Goal: Information Seeking & Learning: Understand process/instructions

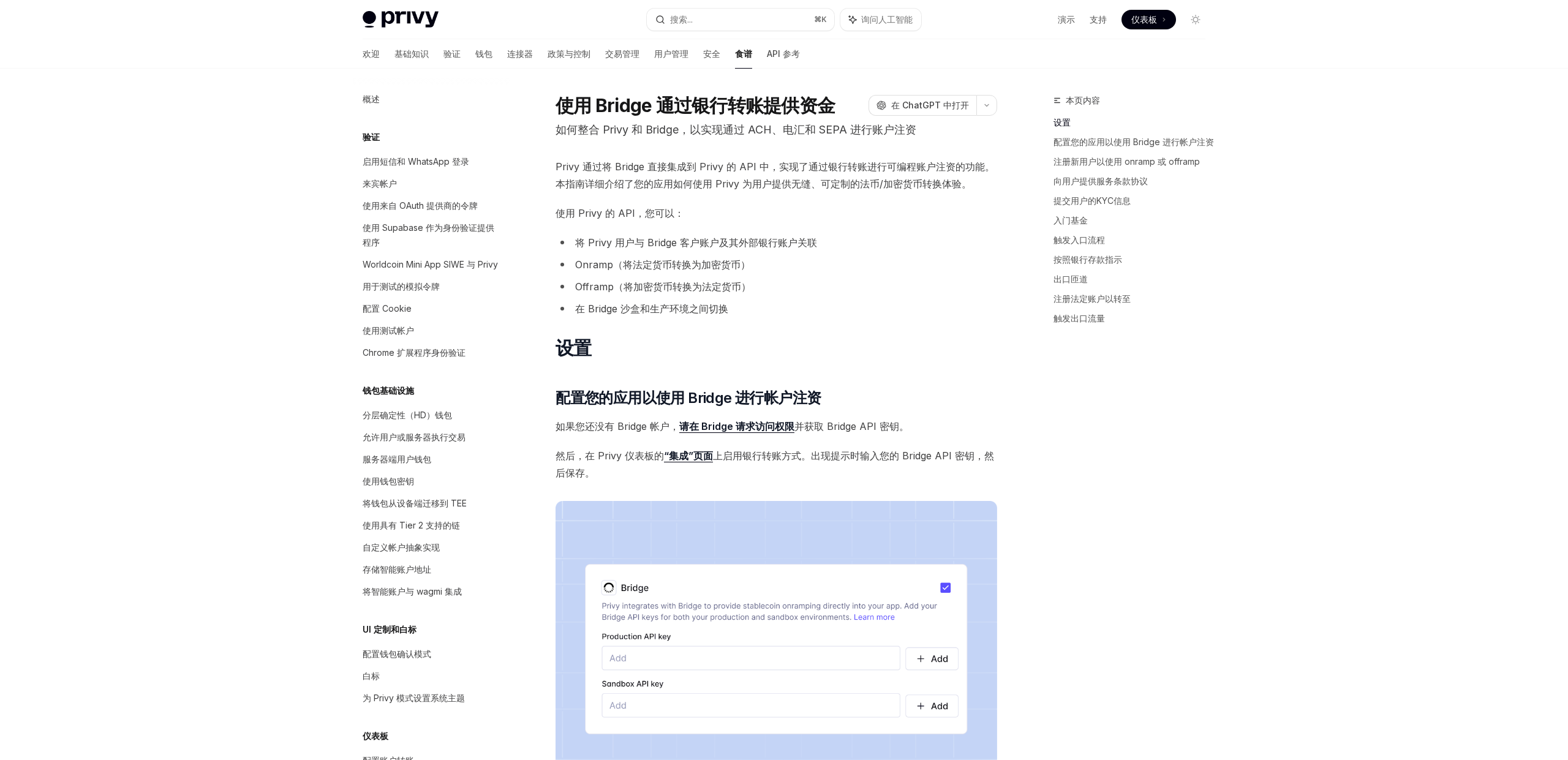
drag, startPoint x: 780, startPoint y: 215, endPoint x: 732, endPoint y: 185, distance: 56.6
click at [779, 215] on span "使用 Privy 的 API，您可以：" at bounding box center [776, 212] width 442 height 17
click at [617, 172] on font "Privy 通过将 Bridge 直接集成到 Privy 的 API 中，实现了通过银行转账进行可编程账户注资的功能。本指南详细介绍了您的应用如何使用 Pri…" at bounding box center [775, 175] width 439 height 29
drag, startPoint x: 591, startPoint y: 169, endPoint x: 630, endPoint y: 169, distance: 39.0
click at [630, 169] on font "Privy 通过将 Bridge 直接集成到 Privy 的 API 中，实现了通过银行转账进行可编程账户注资的功能。本指南详细介绍了您的应用如何使用 Pri…" at bounding box center [775, 175] width 439 height 29
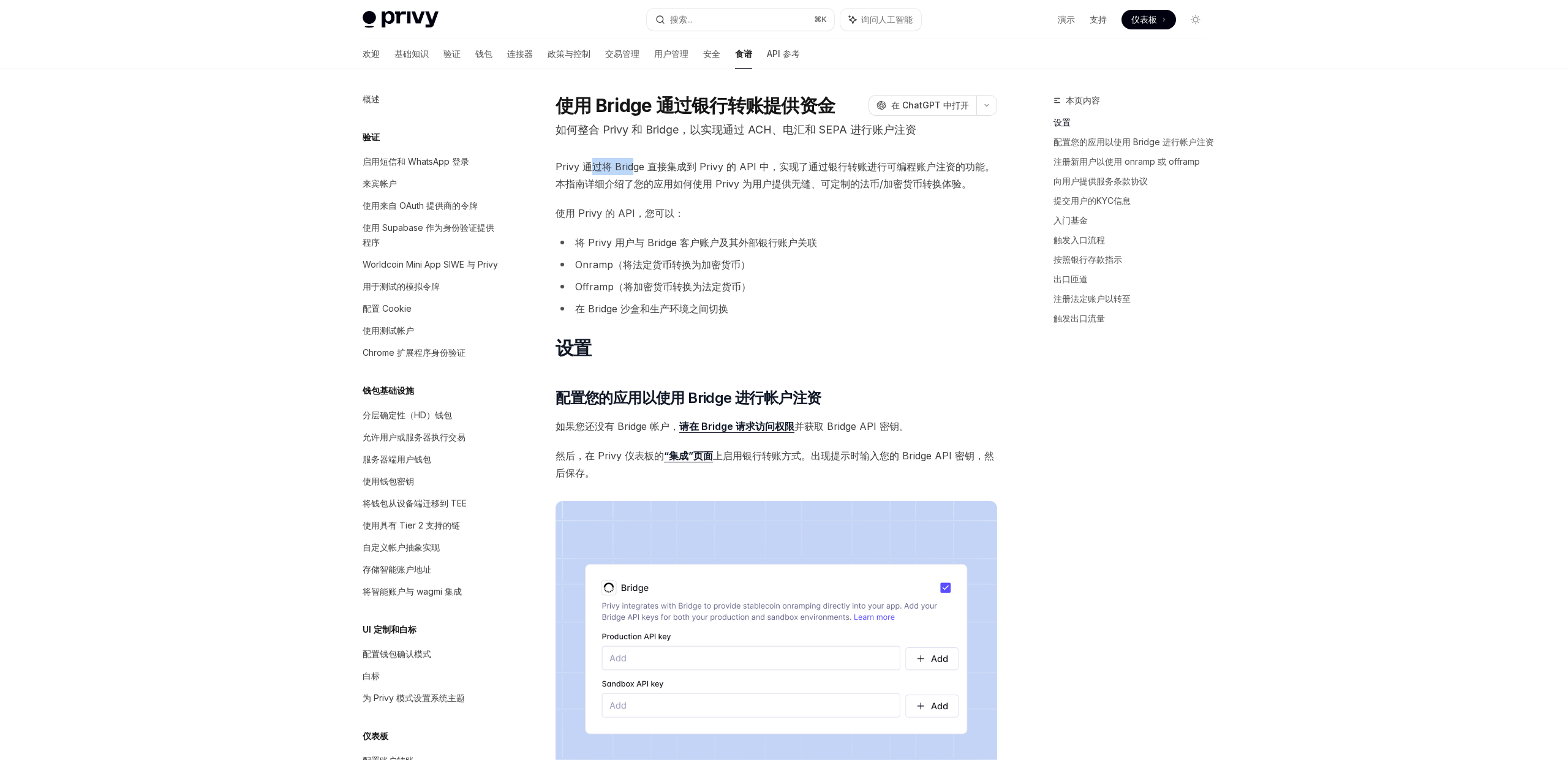
drag, startPoint x: 630, startPoint y: 169, endPoint x: 623, endPoint y: 169, distance: 7.0
click at [630, 169] on font "Privy 通过将 Bridge 直接集成到 Privy 的 API 中，实现了通过银行转账进行可编程账户注资的功能。本指南详细介绍了您的应用如何使用 Pri…" at bounding box center [775, 175] width 439 height 29
drag, startPoint x: 609, startPoint y: 168, endPoint x: 752, endPoint y: 169, distance: 143.0
click at [752, 169] on font "Privy 通过将 Bridge 直接集成到 Privy 的 API 中，实现了通过银行转账进行可编程账户注资的功能。本指南详细介绍了您的应用如何使用 Pri…" at bounding box center [775, 175] width 439 height 29
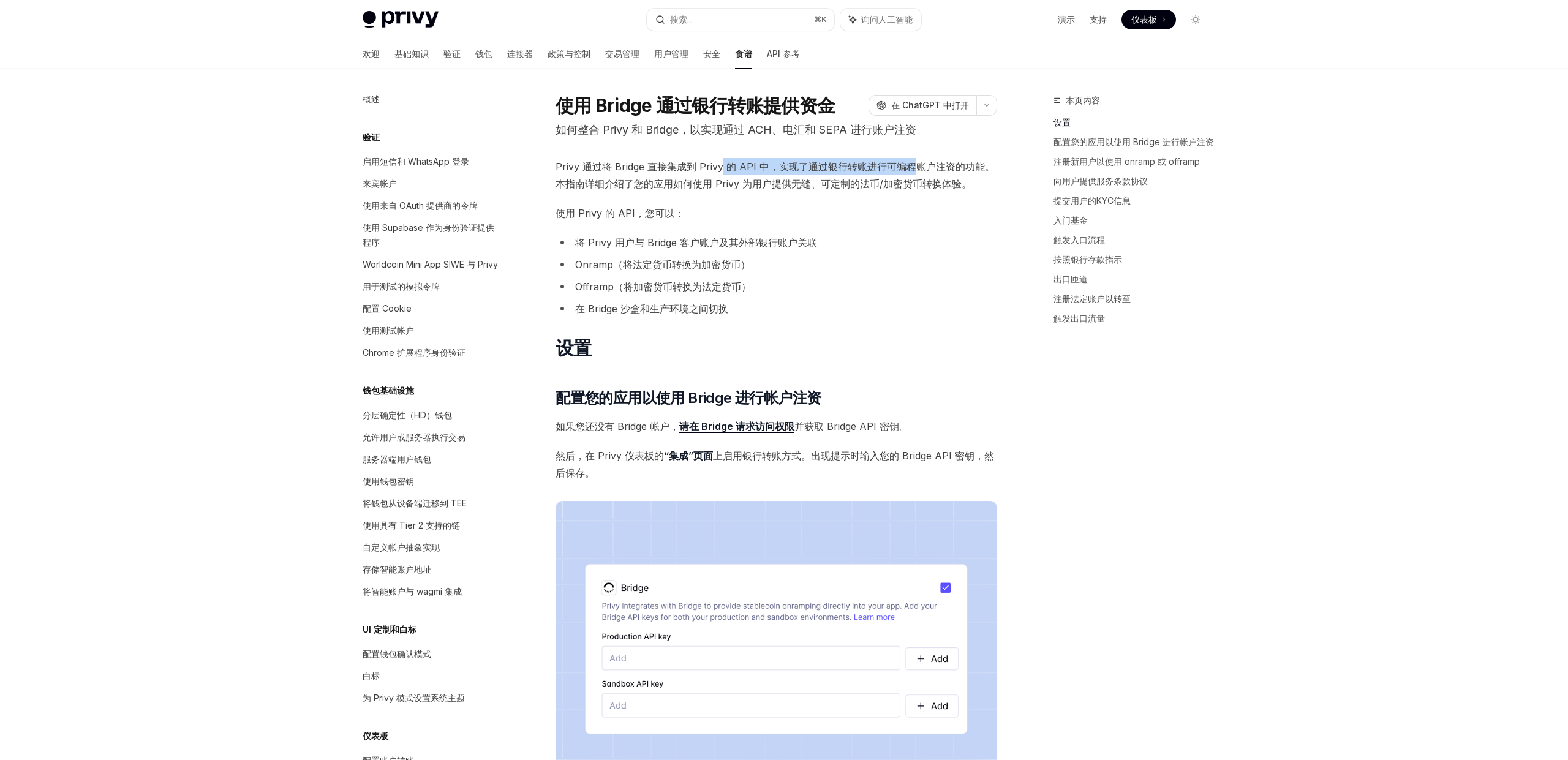
drag, startPoint x: 794, startPoint y: 164, endPoint x: 918, endPoint y: 166, distance: 124.0
click at [918, 166] on font "Privy 通过将 Bridge 直接集成到 Privy 的 API 中，实现了通过银行转账进行可编程账户注资的功能。本指南详细介绍了您的应用如何使用 Pri…" at bounding box center [775, 175] width 439 height 29
click at [914, 165] on font "Privy 通过将 Bridge 直接集成到 Privy 的 API 中，实现了通过银行转账进行可编程账户注资的功能。本指南详细介绍了您的应用如何使用 Pri…" at bounding box center [775, 175] width 439 height 29
drag, startPoint x: 668, startPoint y: 179, endPoint x: 740, endPoint y: 179, distance: 72.0
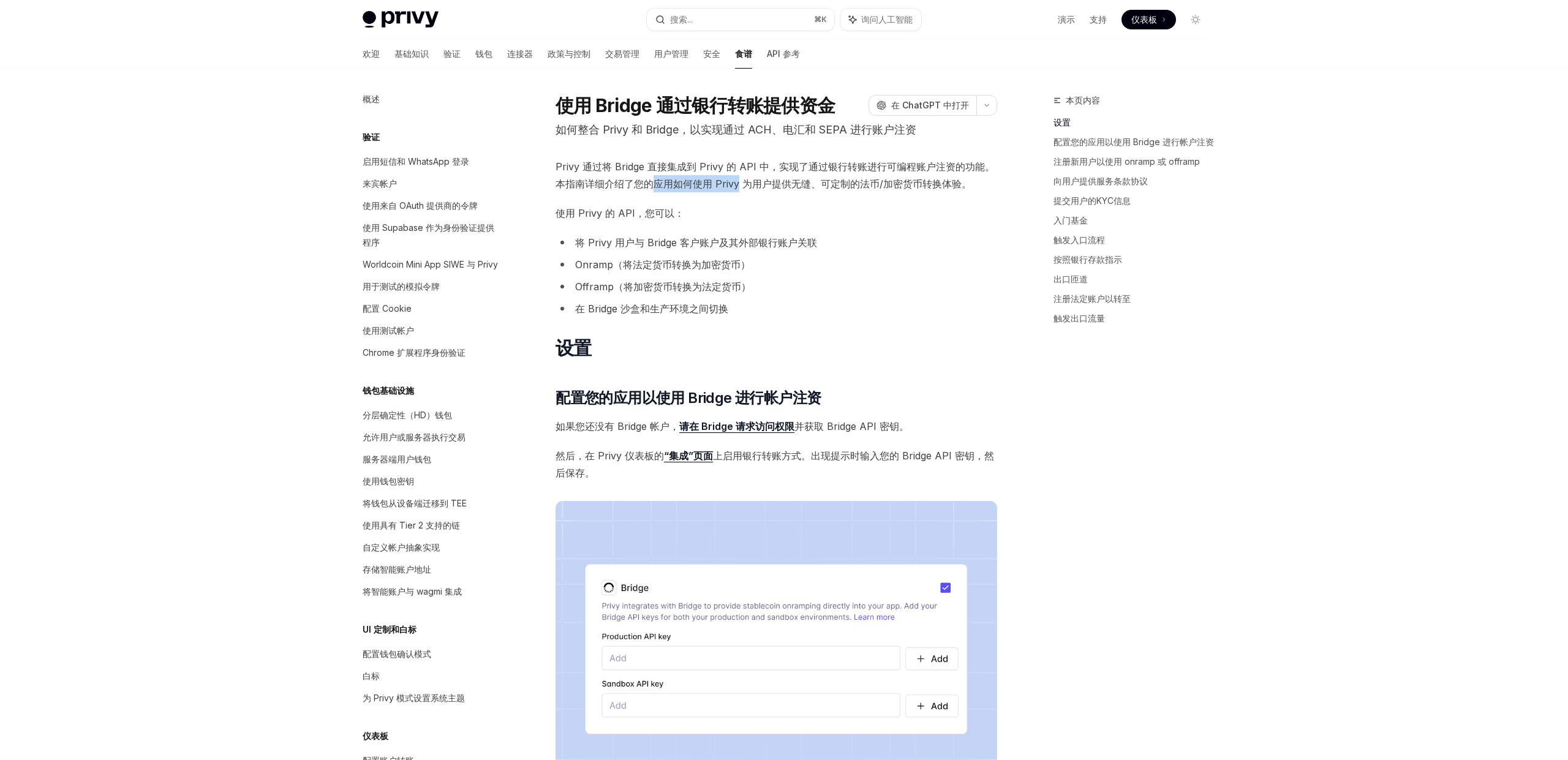
click at [740, 179] on font "Privy 通过将 Bridge 直接集成到 Privy 的 API 中，实现了通过银行转账进行可编程账户注资的功能。本指南详细介绍了您的应用如何使用 Pri…" at bounding box center [775, 175] width 439 height 29
drag, startPoint x: 740, startPoint y: 179, endPoint x: 729, endPoint y: 188, distance: 14.2
click at [740, 179] on font "Privy 通过将 Bridge 直接集成到 Privy 的 API 中，实现了通过银行转账进行可编程账户注资的功能。本指南详细介绍了您的应用如何使用 Pri…" at bounding box center [775, 175] width 439 height 29
click at [599, 245] on font "将 Privy 用户与 Bridge 客户账户及其外部银行账户关联" at bounding box center [696, 242] width 242 height 12
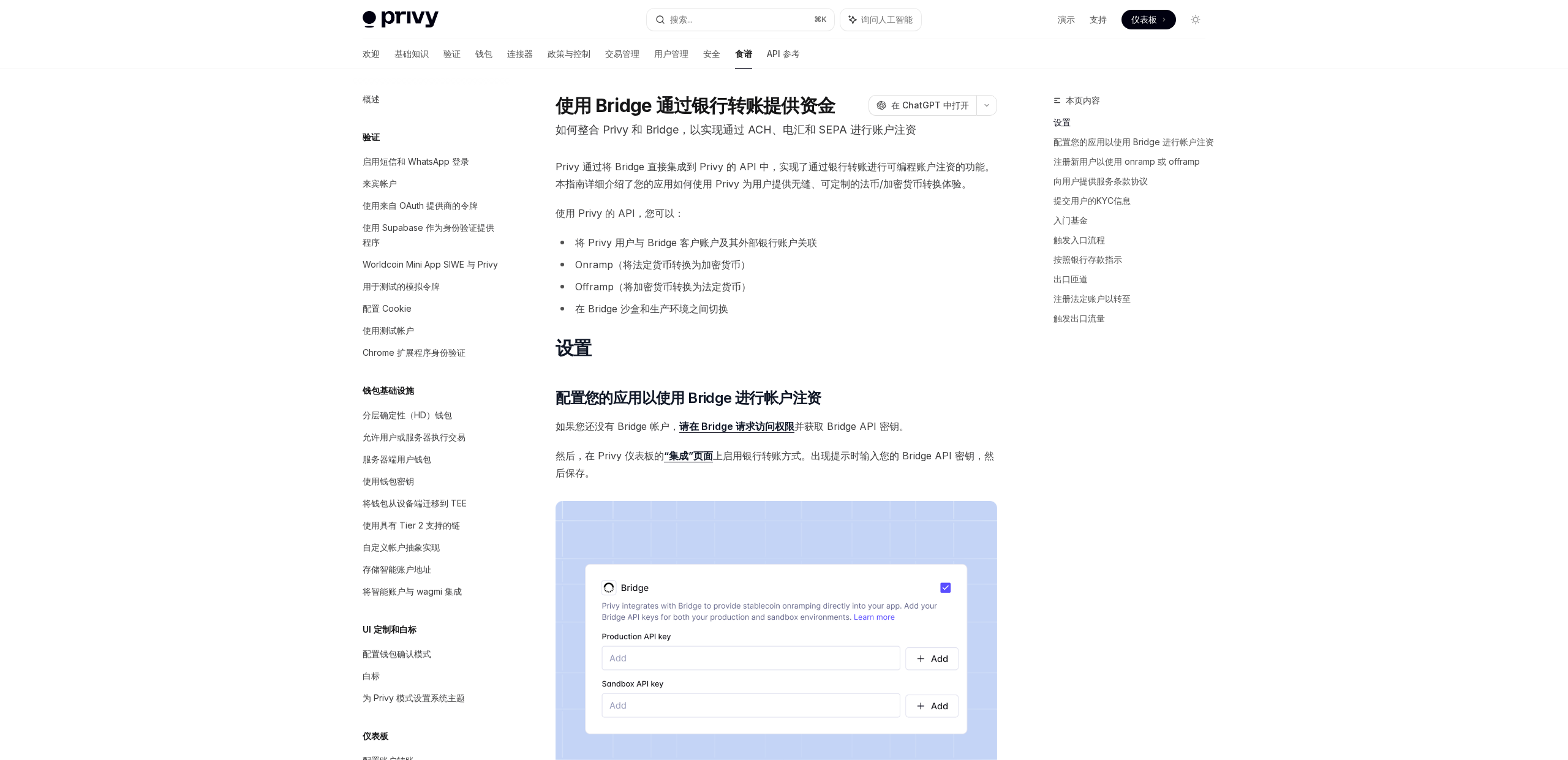
click at [621, 242] on font "将 Privy 用户与 Bridge 客户账户及其外部银行账户关联" at bounding box center [696, 242] width 242 height 12
click at [622, 242] on font "将 Privy 用户与 Bridge 客户账户及其外部银行账户关联" at bounding box center [696, 242] width 242 height 12
click at [639, 242] on font "将 Privy 用户与 Bridge 客户账户及其外部银行账户关联" at bounding box center [696, 242] width 242 height 12
click at [654, 242] on font "将 Privy 用户与 Bridge 客户账户及其外部银行账户关联" at bounding box center [696, 242] width 242 height 12
drag, startPoint x: 654, startPoint y: 242, endPoint x: 673, endPoint y: 242, distance: 19.0
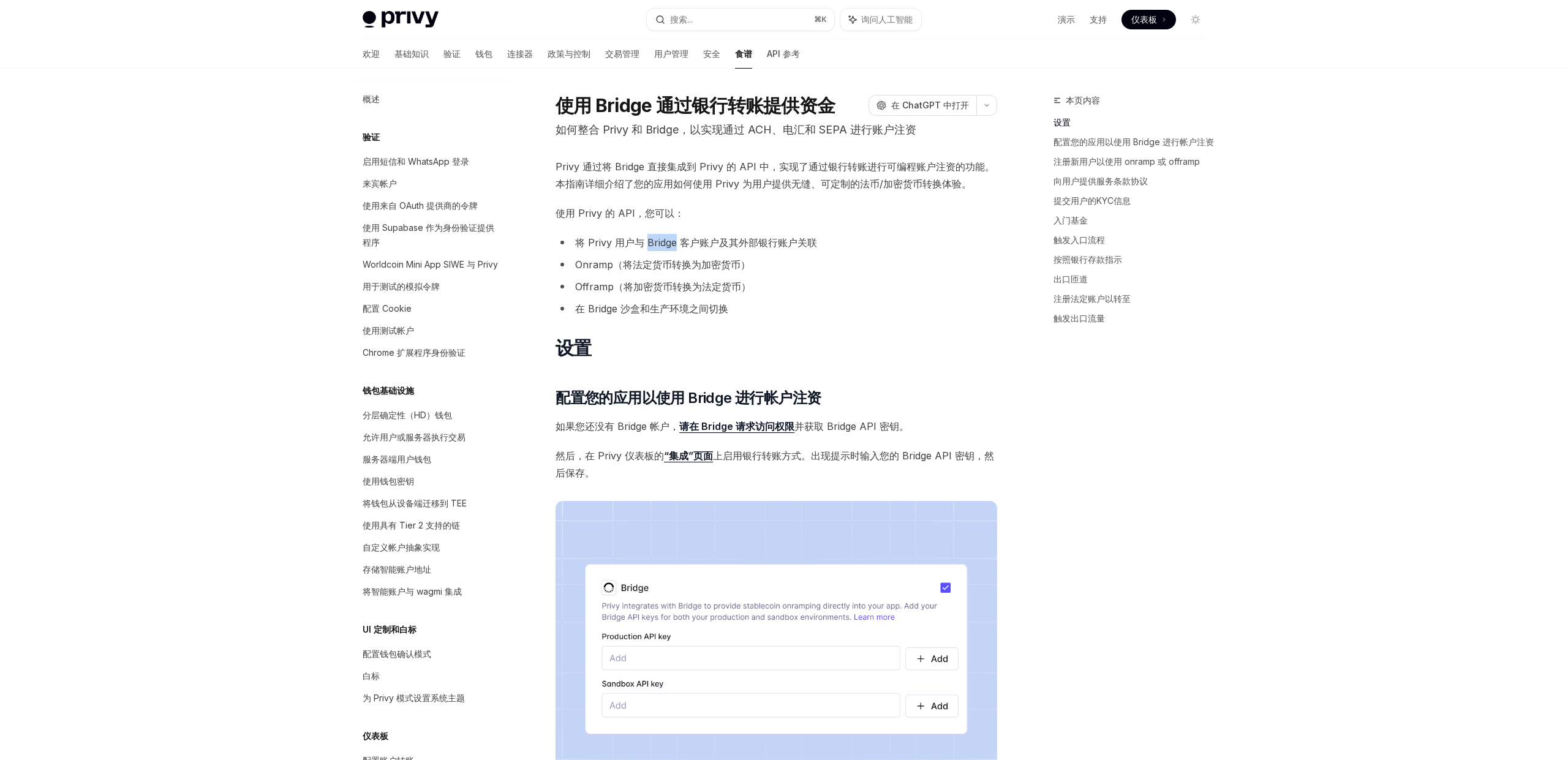
click at [654, 242] on font "将 Privy 用户与 Bridge 客户账户及其外部银行账户关联" at bounding box center [696, 242] width 242 height 12
click at [692, 242] on font "将 Privy 用户与 Bridge 客户账户及其外部银行账户关联" at bounding box center [696, 242] width 242 height 12
click at [731, 242] on font "将 Privy 用户与 Bridge 客户账户及其外部银行账户关联" at bounding box center [696, 242] width 242 height 12
drag, startPoint x: 605, startPoint y: 267, endPoint x: 683, endPoint y: 267, distance: 78.0
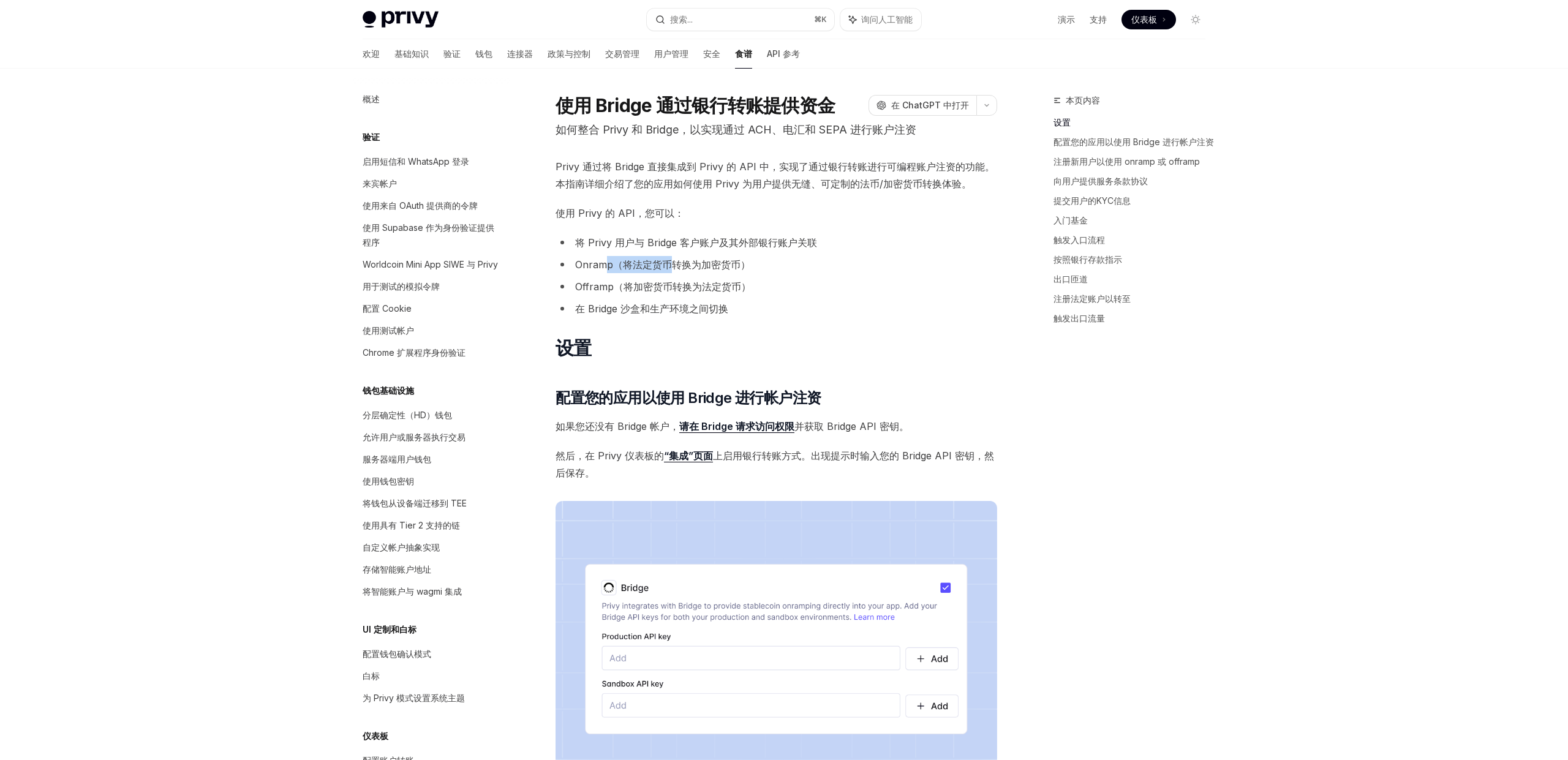
click at [682, 267] on font "Onramp（将法定货币转换为加密货币）" at bounding box center [663, 264] width 175 height 12
drag, startPoint x: 683, startPoint y: 267, endPoint x: 657, endPoint y: 280, distance: 29.1
click at [683, 267] on font "Onramp（将法定货币转换为加密货币）" at bounding box center [663, 264] width 175 height 12
drag, startPoint x: 603, startPoint y: 287, endPoint x: 624, endPoint y: 287, distance: 21.0
click at [624, 287] on font "Offramp（将加密货币转换为法定货币）" at bounding box center [663, 286] width 176 height 12
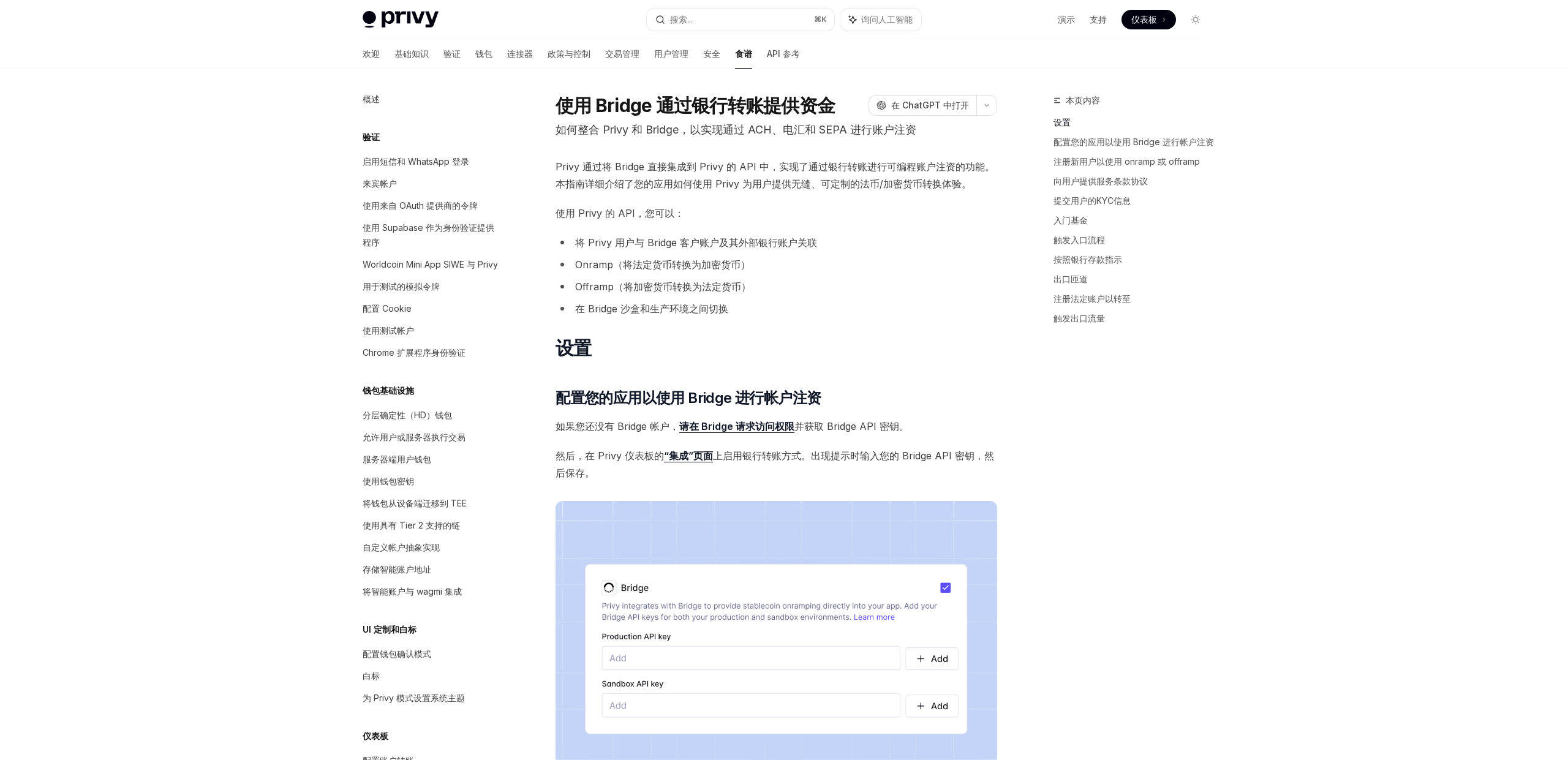
drag, startPoint x: 624, startPoint y: 287, endPoint x: 619, endPoint y: 294, distance: 8.6
click at [624, 287] on font "Offramp（将加密货币转换为法定货币）" at bounding box center [663, 286] width 176 height 12
drag, startPoint x: 626, startPoint y: 307, endPoint x: 635, endPoint y: 307, distance: 9.0
click at [635, 307] on font "在 Bridge 沙盒和生产环境之间切换" at bounding box center [652, 308] width 153 height 12
click at [670, 307] on font "在 Bridge 沙盒和生产环境之间切换" at bounding box center [652, 308] width 153 height 12
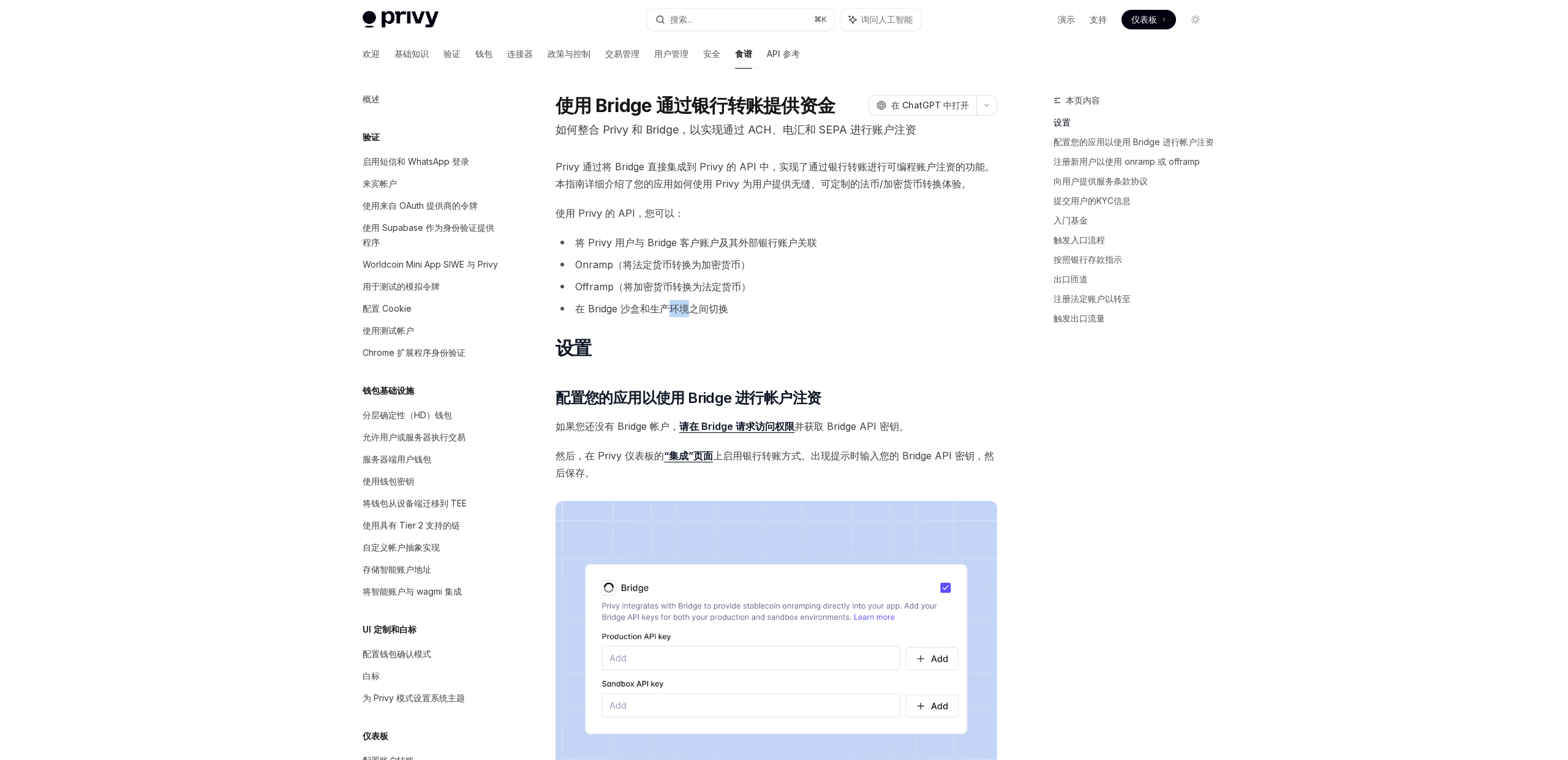
click at [687, 305] on font "在 Bridge 沙盒和生产环境之间切换" at bounding box center [652, 308] width 153 height 12
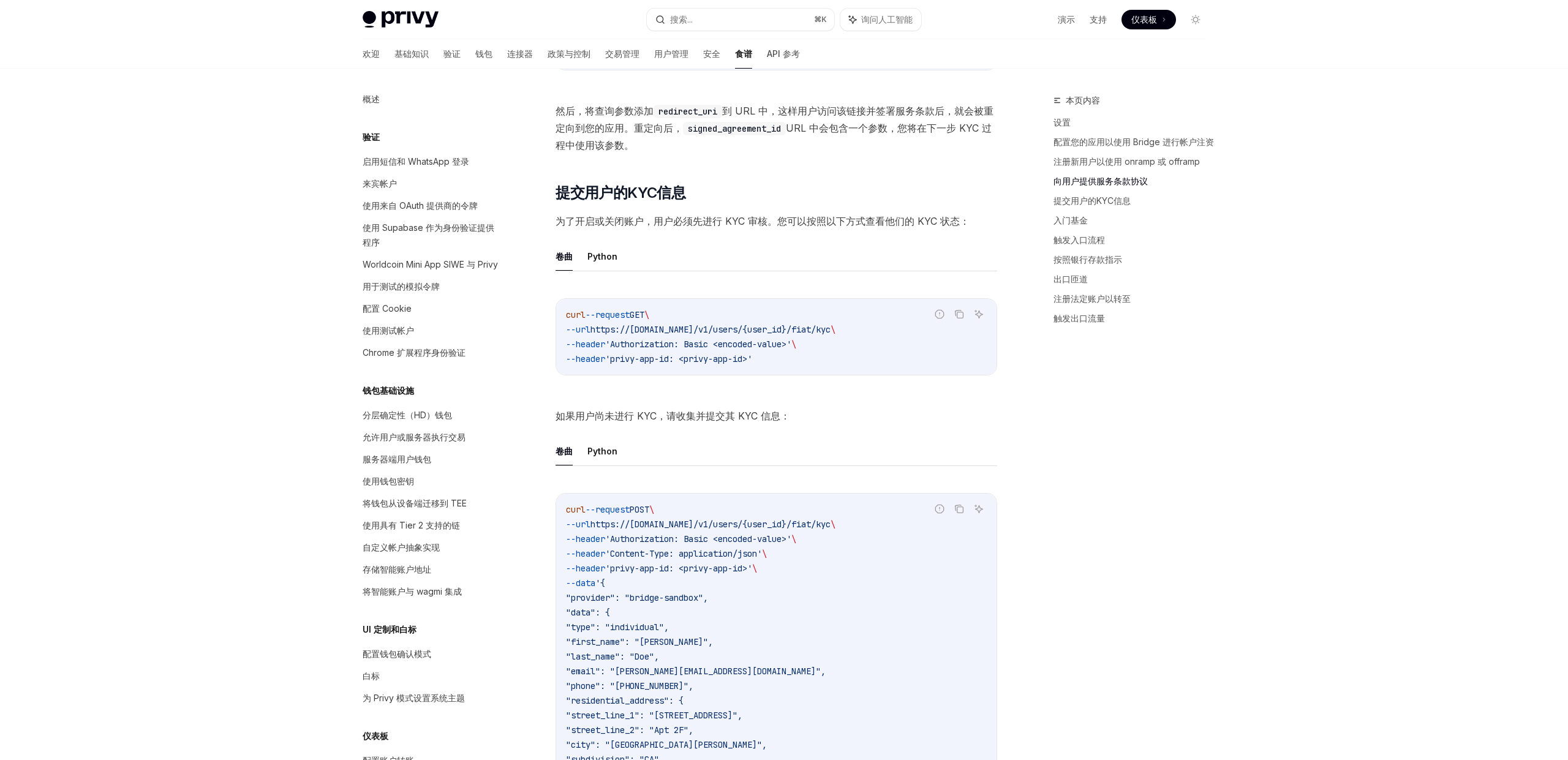
scroll to position [1139, 0]
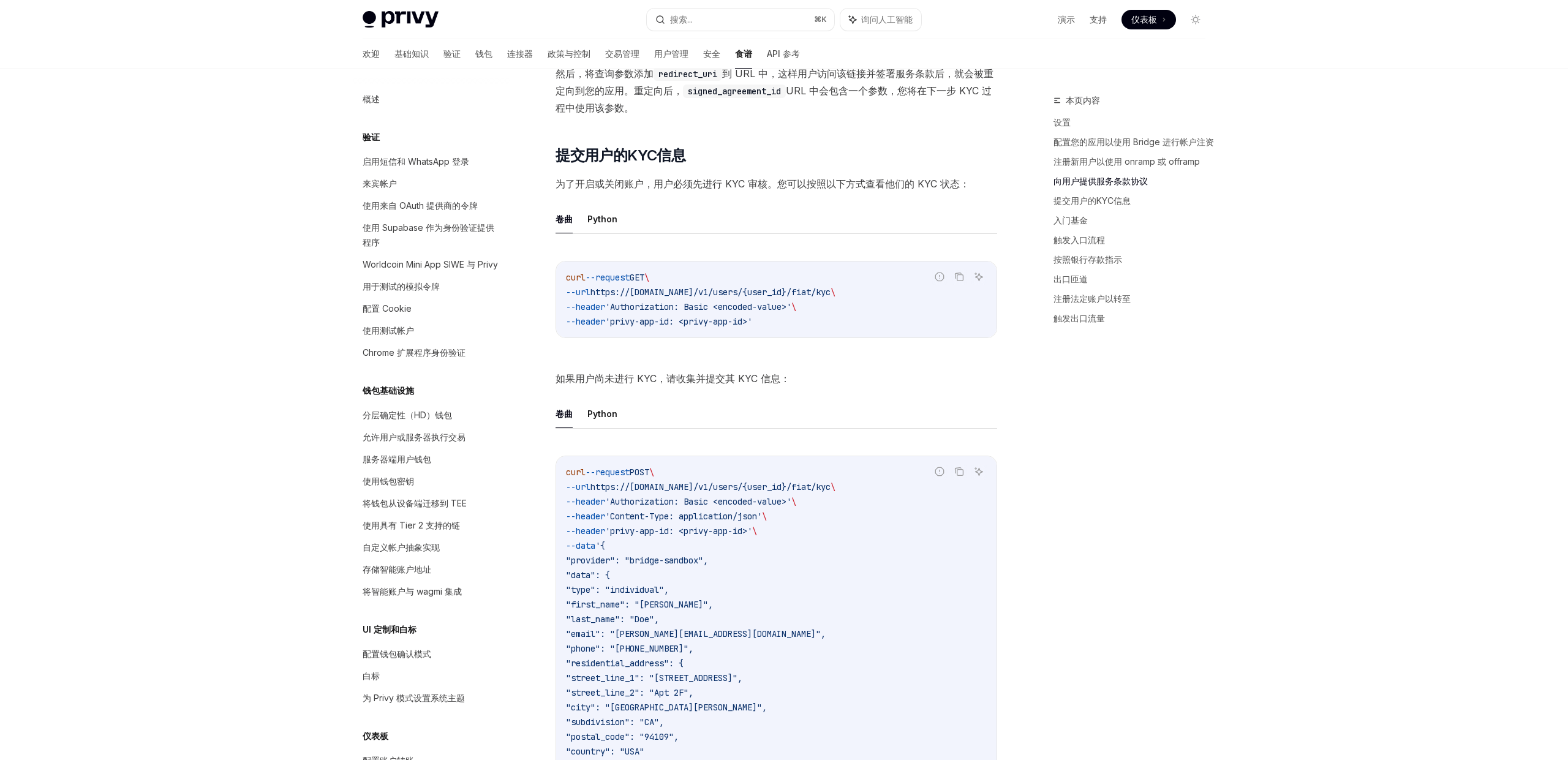
click at [672, 309] on span "'Authorization: Basic <encoded-value>'" at bounding box center [698, 307] width 186 height 11
click at [652, 323] on span "'privy-app-id: <privy-app-id>'" at bounding box center [678, 321] width 147 height 11
drag, startPoint x: 652, startPoint y: 323, endPoint x: 666, endPoint y: 324, distance: 14.0
click at [652, 323] on span "'privy-app-id: <privy-app-id>'" at bounding box center [678, 321] width 147 height 11
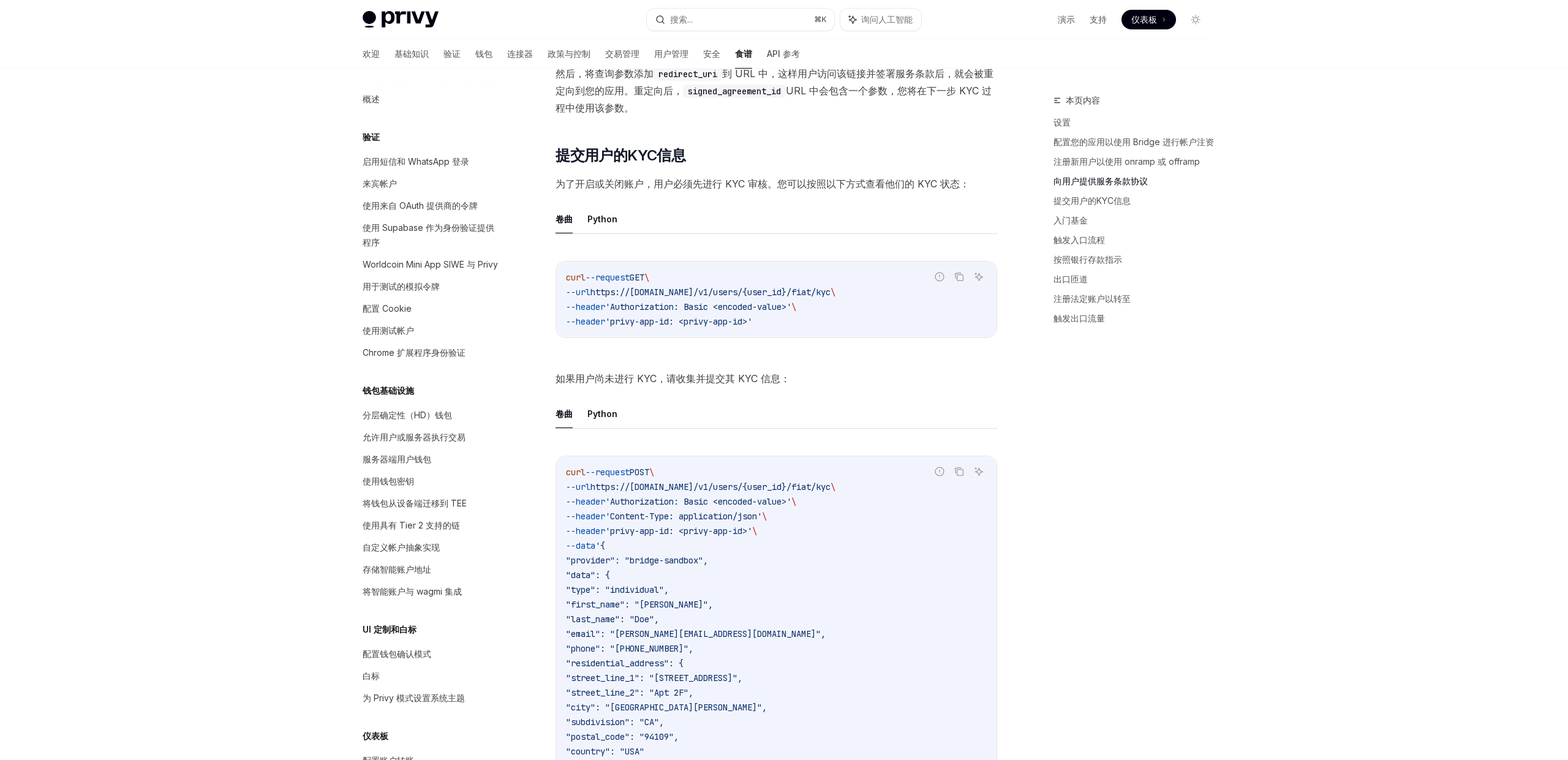
click at [667, 324] on span "'privy-app-id: <privy-app-id>'" at bounding box center [678, 321] width 147 height 11
drag, startPoint x: 667, startPoint y: 324, endPoint x: 673, endPoint y: 324, distance: 6.0
click at [668, 324] on span "'privy-app-id: <privy-app-id>'" at bounding box center [678, 321] width 147 height 11
drag, startPoint x: 676, startPoint y: 324, endPoint x: 654, endPoint y: 323, distance: 22.0
click at [676, 324] on span "'privy-app-id: <privy-app-id>'" at bounding box center [678, 321] width 147 height 11
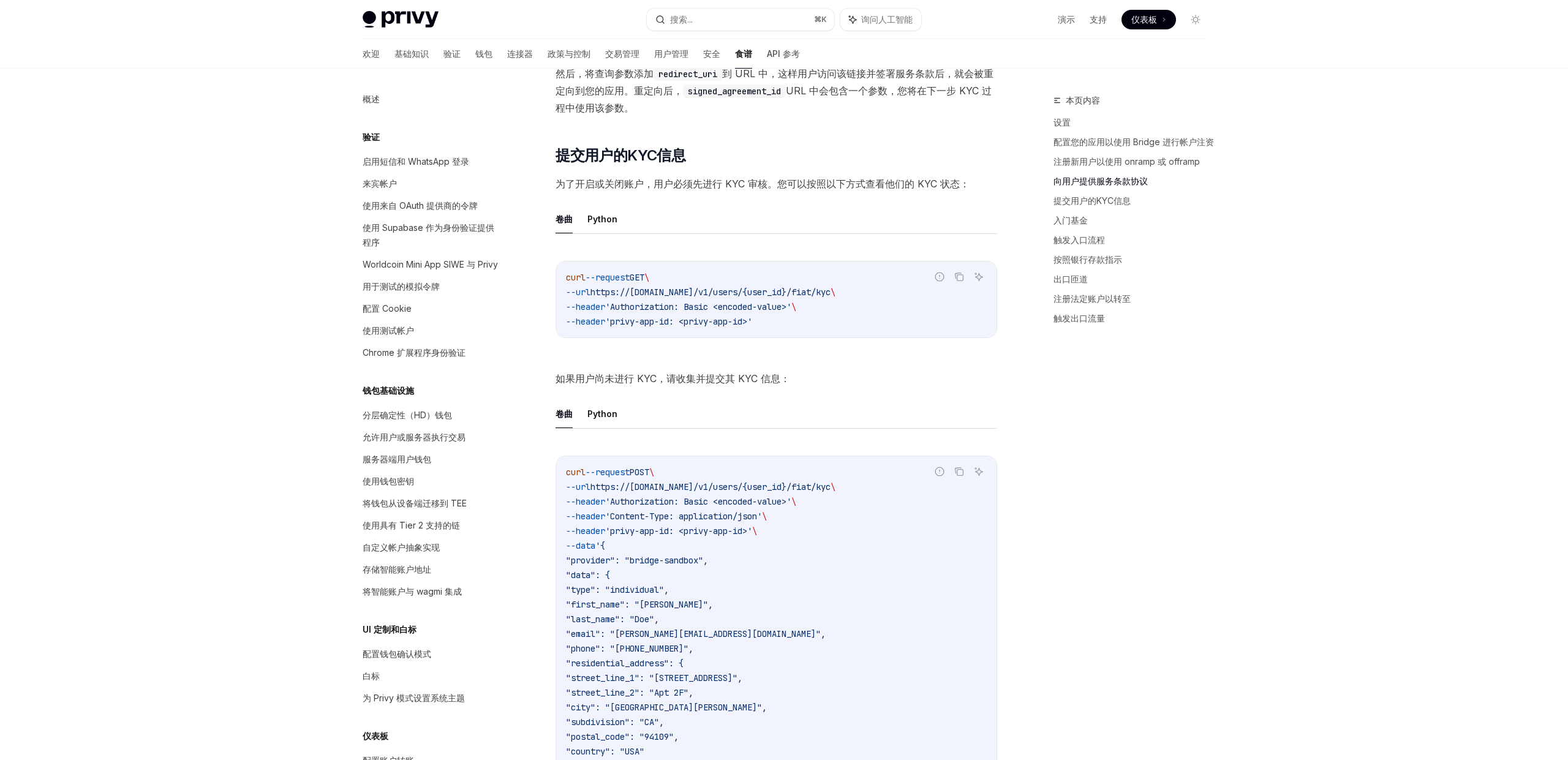
click at [641, 323] on span "'privy-app-id: <privy-app-id>'" at bounding box center [678, 321] width 147 height 11
drag, startPoint x: 641, startPoint y: 323, endPoint x: 673, endPoint y: 324, distance: 32.0
click at [645, 323] on span "'privy-app-id: <privy-app-id>'" at bounding box center [678, 321] width 147 height 11
click at [673, 324] on span "'privy-app-id: <privy-app-id>'" at bounding box center [678, 321] width 147 height 11
click at [682, 323] on span "'privy-app-id: <privy-app-id>'" at bounding box center [678, 321] width 147 height 11
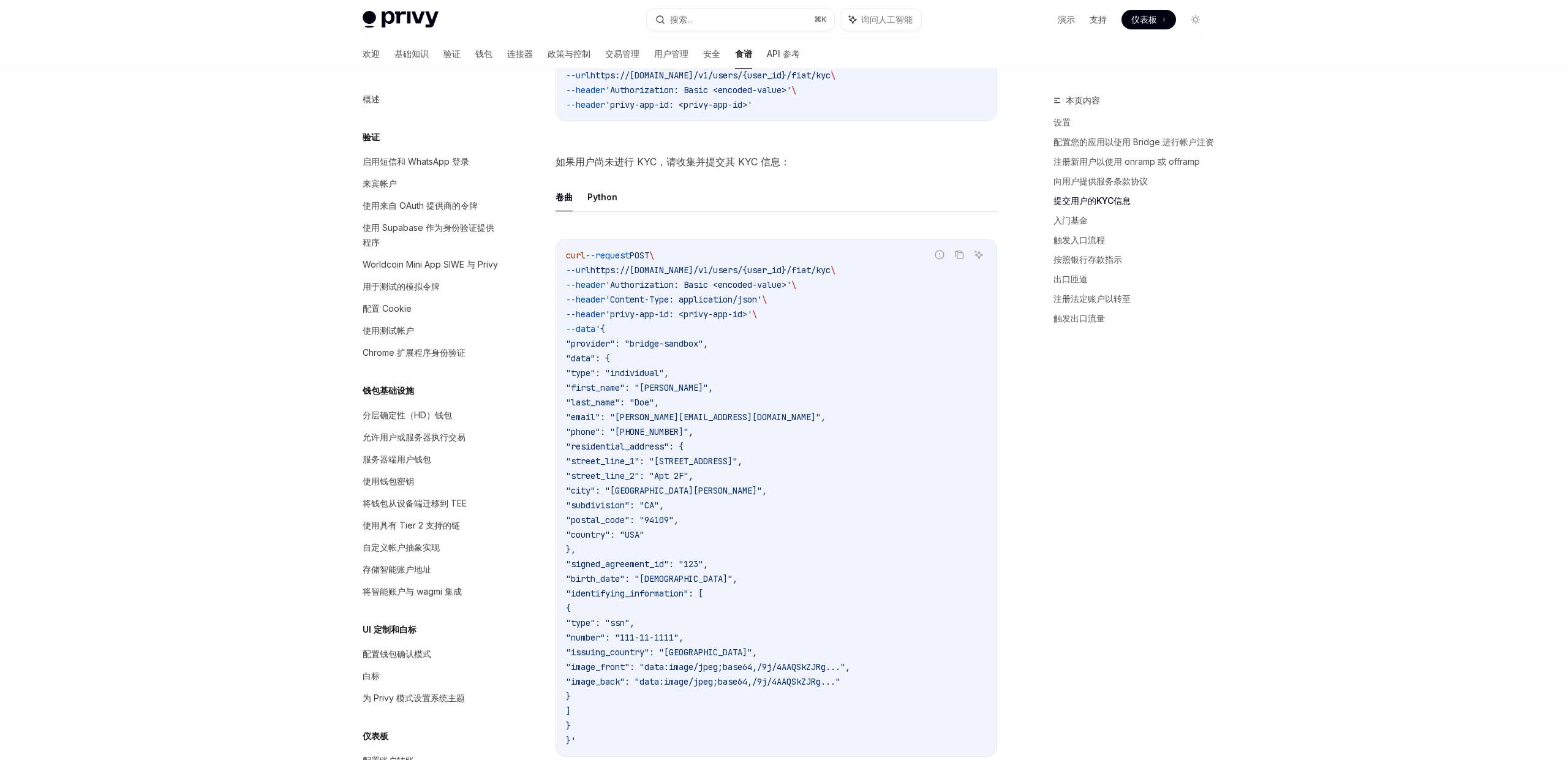
scroll to position [1401, 0]
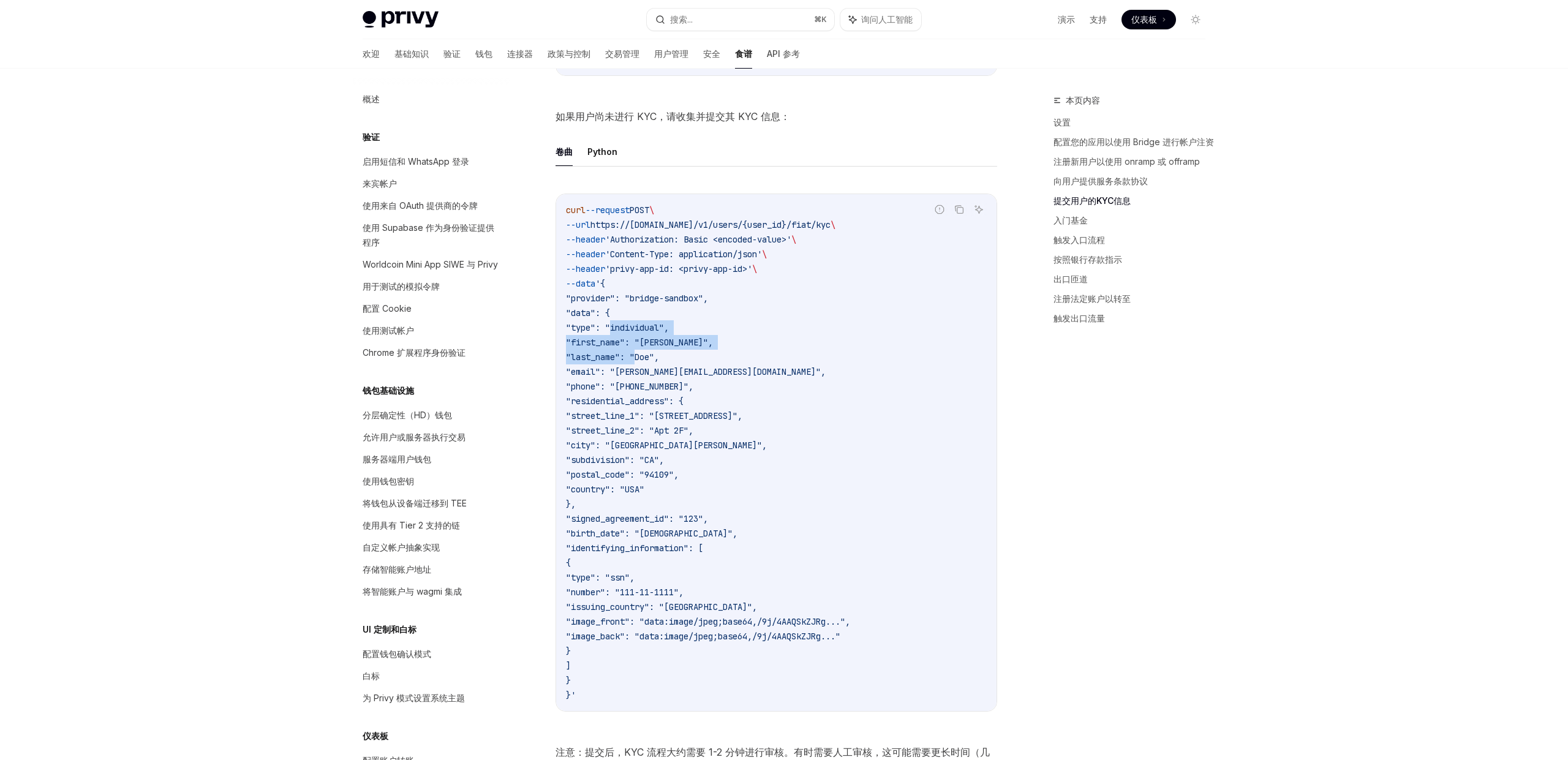
drag, startPoint x: 611, startPoint y: 334, endPoint x: 637, endPoint y: 359, distance: 36.1
click at [637, 359] on code "curl --request POST \ --url https://[DOMAIN_NAME]/v1/users/{user_id}/fiat/kyc \…" at bounding box center [776, 453] width 421 height 500
click at [637, 359] on span ""last_name": "Doe"," at bounding box center [613, 357] width 93 height 11
drag, startPoint x: 605, startPoint y: 358, endPoint x: 627, endPoint y: 372, distance: 26.1
click at [627, 372] on code "curl --request POST \ --url https://[DOMAIN_NAME]/v1/users/{user_id}/fiat/kyc \…" at bounding box center [776, 453] width 421 height 500
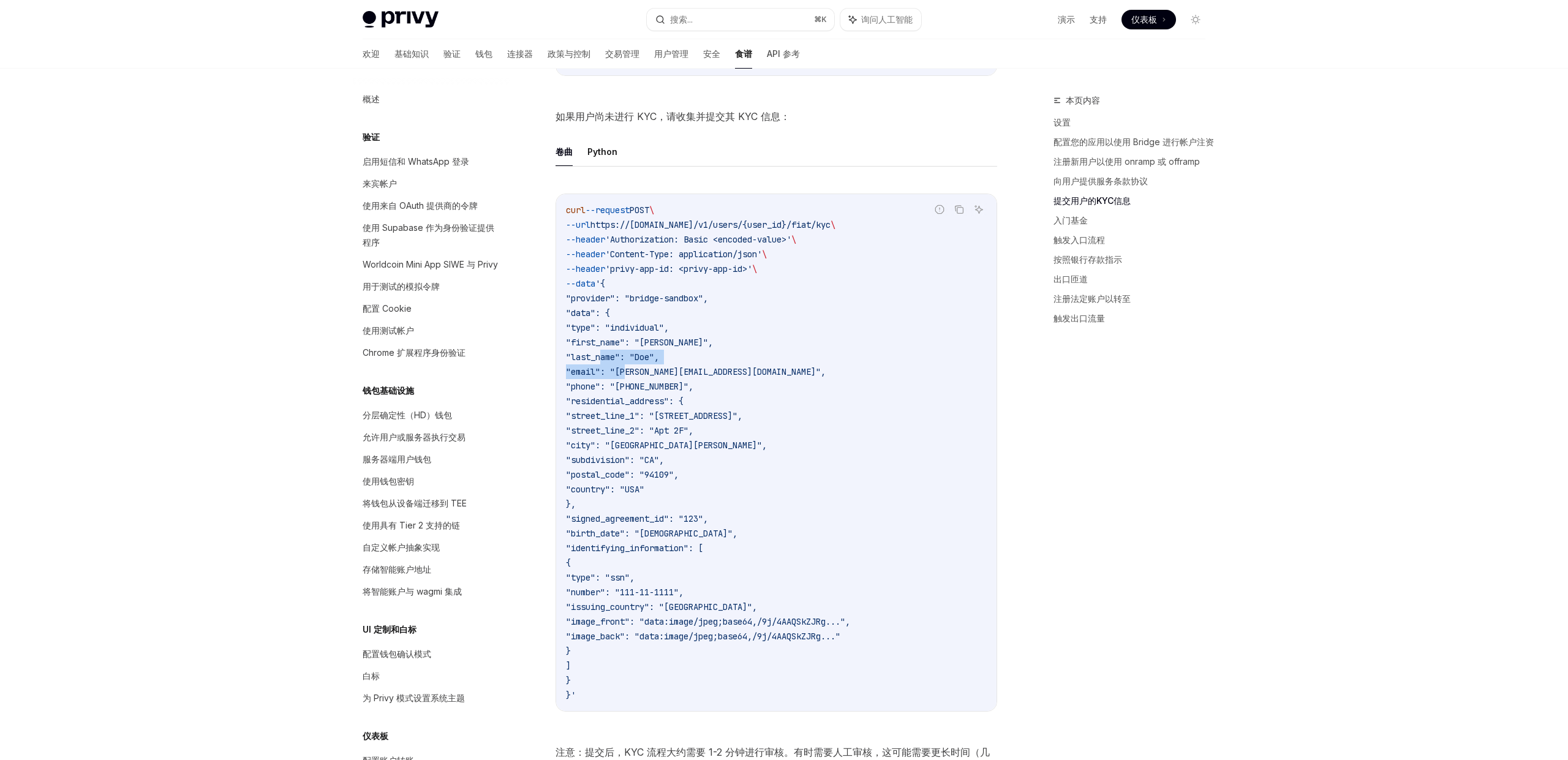
click at [628, 374] on span ""email": "[PERSON_NAME][EMAIL_ADDRESS][DOMAIN_NAME]"," at bounding box center [696, 372] width 260 height 11
drag, startPoint x: 618, startPoint y: 383, endPoint x: 628, endPoint y: 389, distance: 11.7
click at [618, 383] on span ""phone": "[PHONE_NUMBER]"," at bounding box center [630, 386] width 127 height 11
drag, startPoint x: 643, startPoint y: 402, endPoint x: 648, endPoint y: 378, distance: 24.5
click at [642, 402] on span ""residential_address": {" at bounding box center [624, 401] width 118 height 11
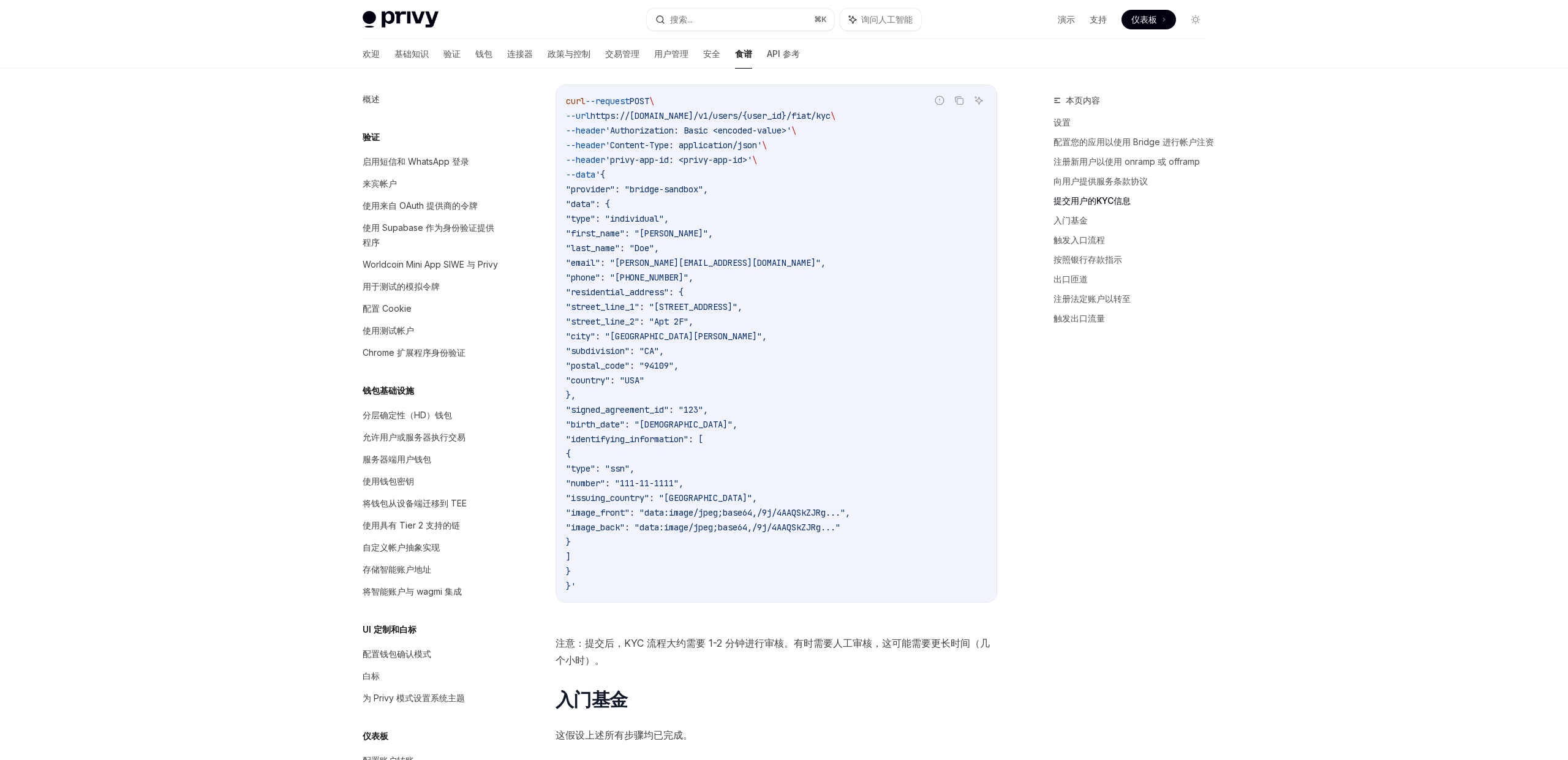
scroll to position [1564, 0]
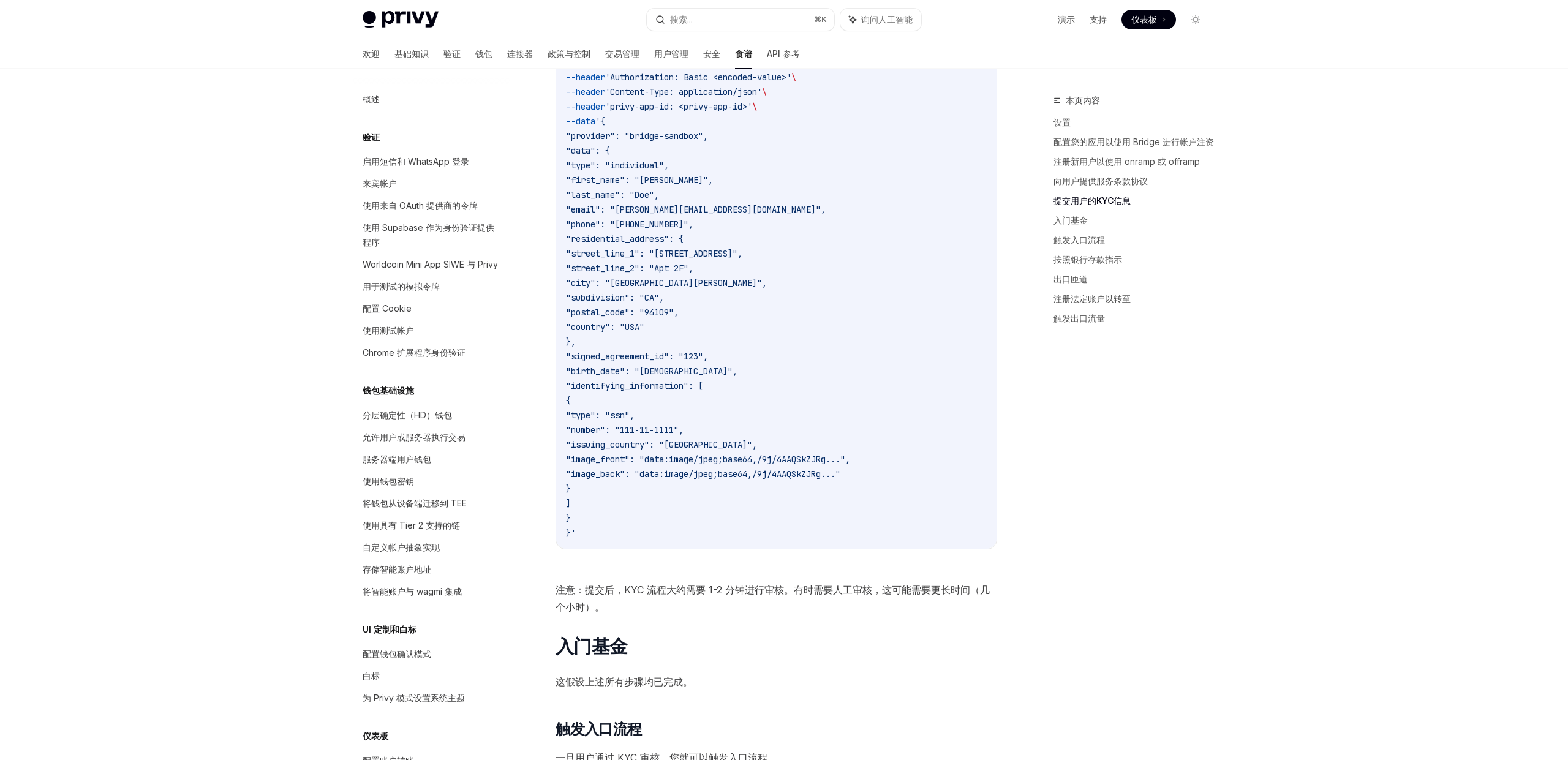
click at [625, 371] on span ""birth_date": "[DEMOGRAPHIC_DATA]"," at bounding box center [651, 371] width 172 height 11
drag, startPoint x: 625, startPoint y: 371, endPoint x: 624, endPoint y: 378, distance: 7.1
click at [625, 371] on span ""birth_date": "[DEMOGRAPHIC_DATA]"," at bounding box center [651, 371] width 172 height 11
click at [622, 382] on span ""identifying_information": [" at bounding box center [635, 385] width 137 height 11
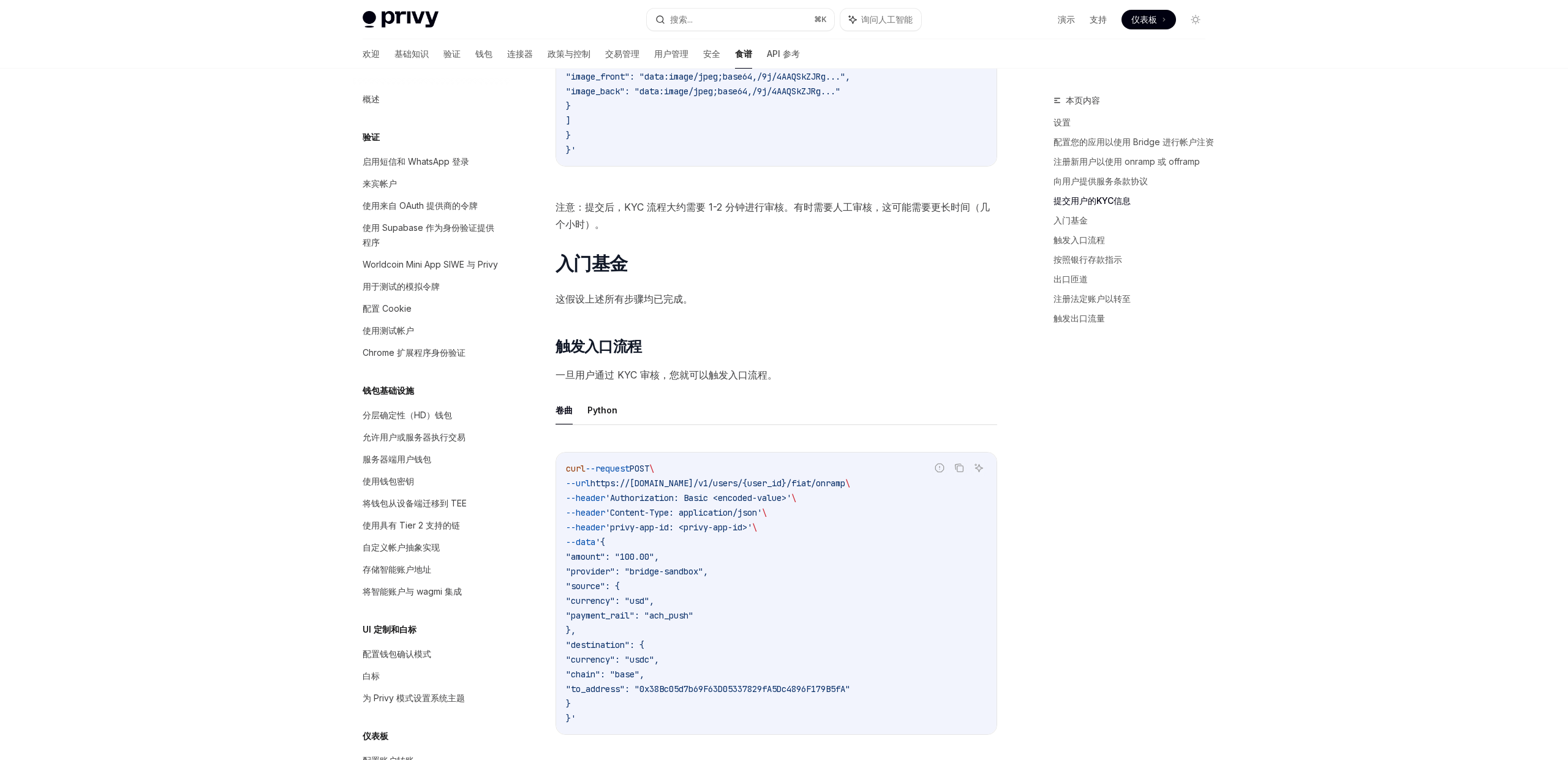
scroll to position [1982, 0]
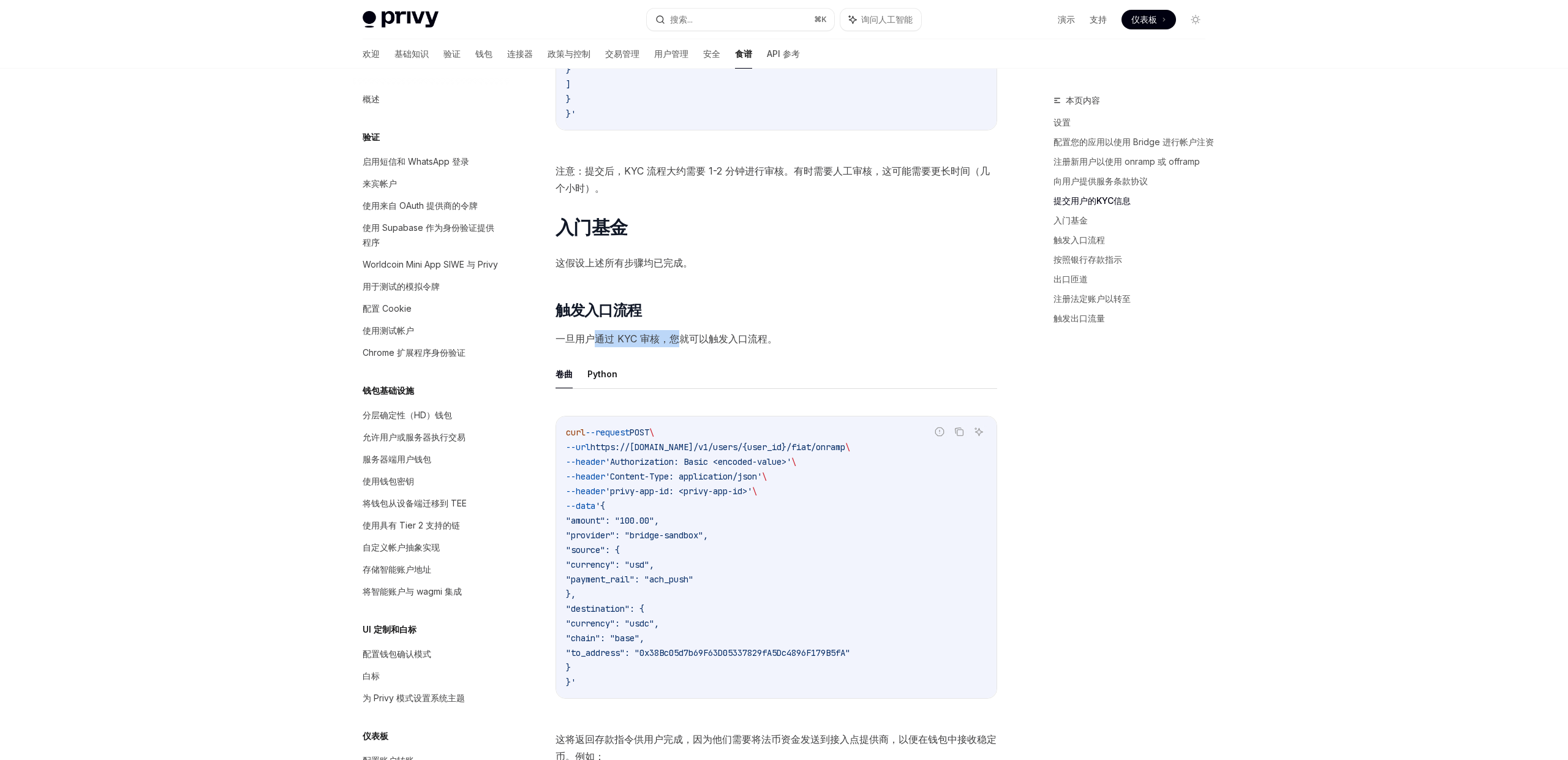
drag, startPoint x: 614, startPoint y: 346, endPoint x: 678, endPoint y: 346, distance: 64.0
click at [678, 346] on span "一旦用户通过 KYC 审核，您就可以触发入口流程。" at bounding box center [776, 338] width 442 height 17
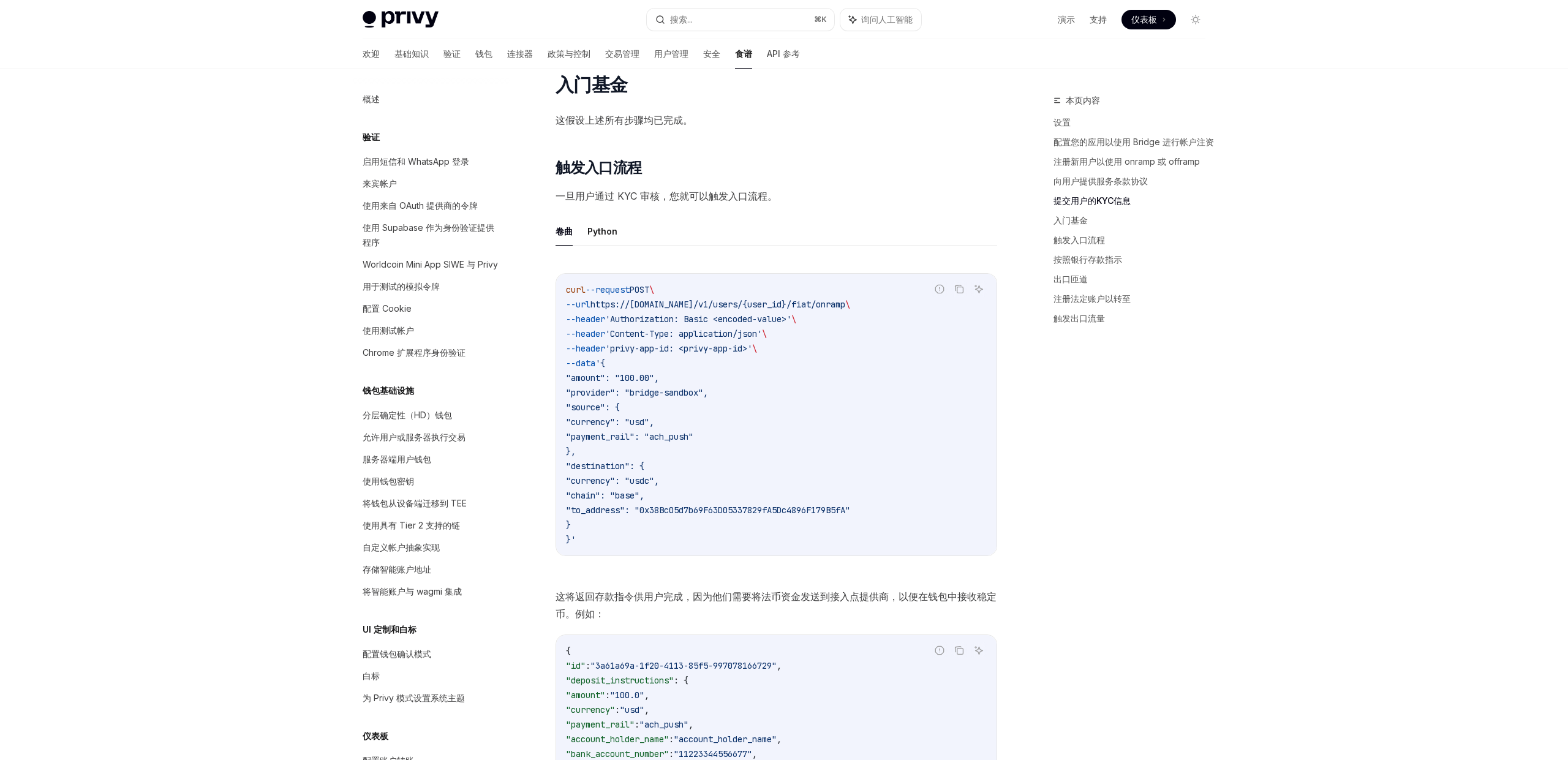
scroll to position [2157, 0]
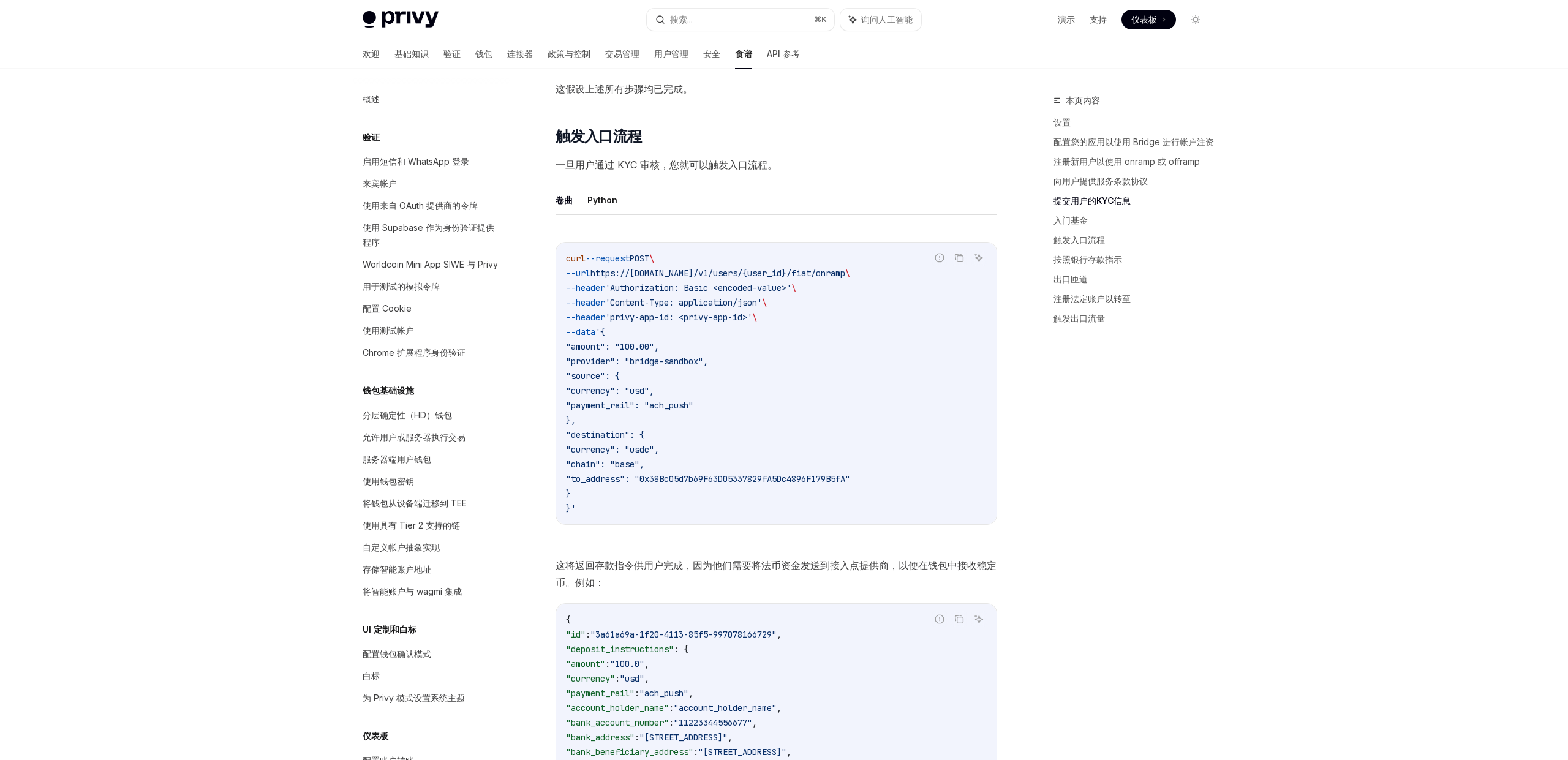
click at [606, 351] on span ""amount": "100.00"," at bounding box center [613, 346] width 93 height 11
click at [626, 348] on span ""amount": "100.00"," at bounding box center [613, 346] width 93 height 11
drag, startPoint x: 668, startPoint y: 287, endPoint x: 663, endPoint y: 312, distance: 25.5
click at [663, 312] on code "curl --request POST \ --url https://[DOMAIN_NAME]/v1/users/{user_id}/fiat/onram…" at bounding box center [776, 383] width 421 height 264
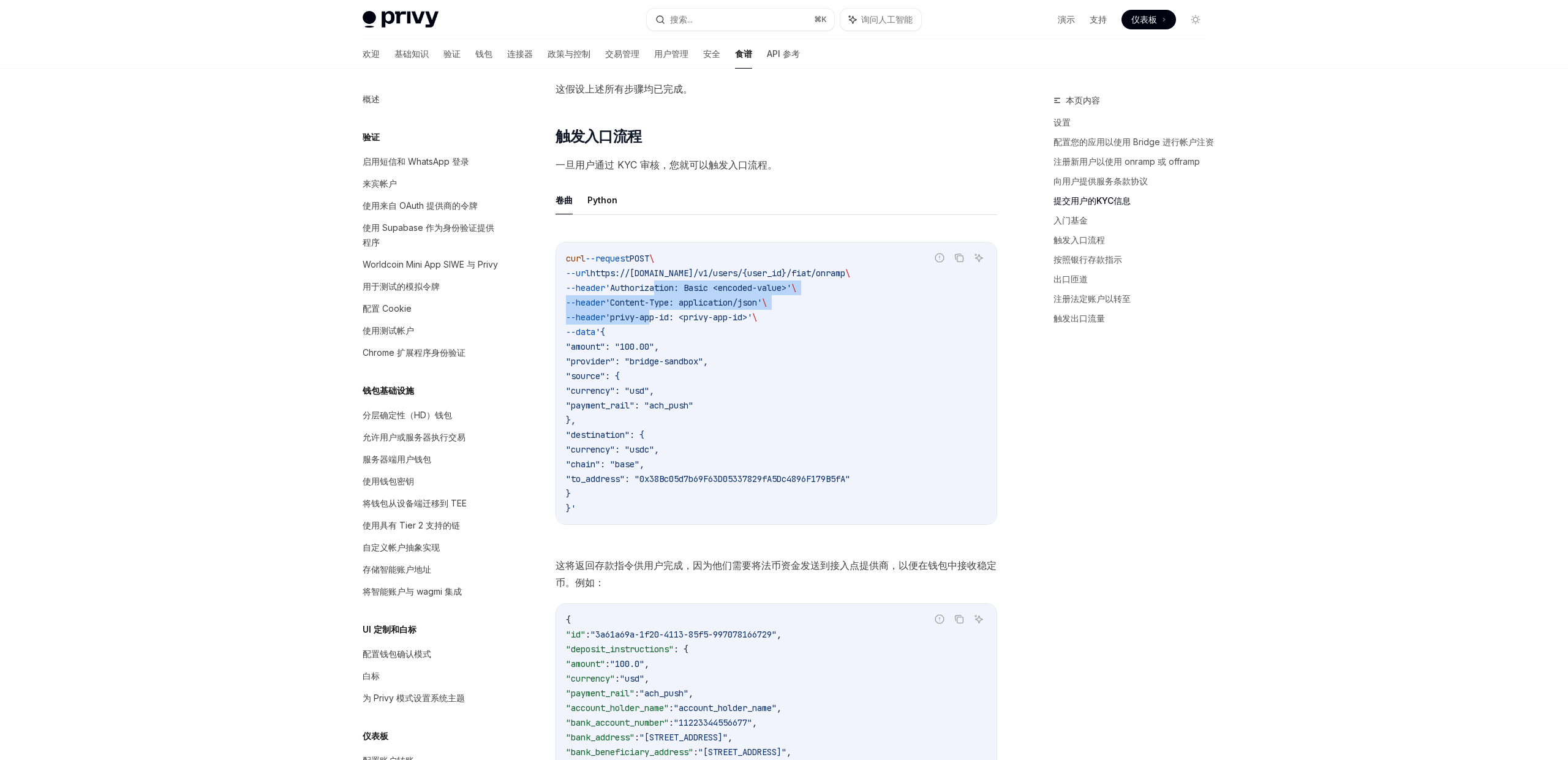
drag, startPoint x: 663, startPoint y: 312, endPoint x: 640, endPoint y: 368, distance: 60.5
click at [663, 313] on span "'privy-app-id: <privy-app-id>'" at bounding box center [678, 317] width 147 height 11
drag, startPoint x: 640, startPoint y: 368, endPoint x: 629, endPoint y: 377, distance: 14.2
click at [640, 369] on code "curl --request POST \ --url https://[DOMAIN_NAME]/v1/users/{user_id}/fiat/onram…" at bounding box center [776, 383] width 421 height 264
drag, startPoint x: 614, startPoint y: 390, endPoint x: 644, endPoint y: 394, distance: 30.3
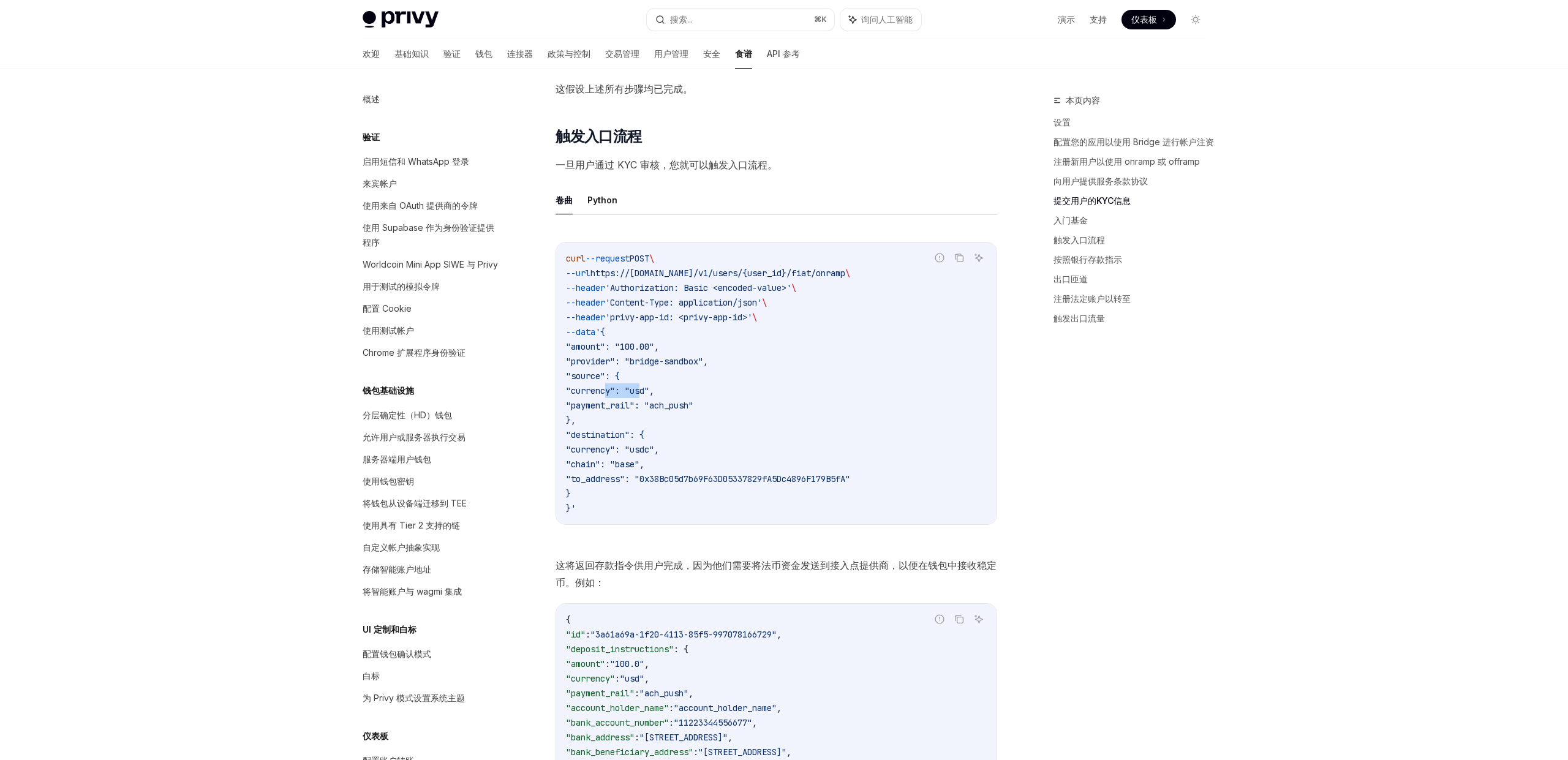
click at [643, 394] on span ""currency": "usd"," at bounding box center [610, 391] width 88 height 11
click at [620, 448] on span ""currency": "usdc"," at bounding box center [613, 449] width 93 height 11
click at [611, 388] on span ""currency": "usd"," at bounding box center [610, 391] width 88 height 11
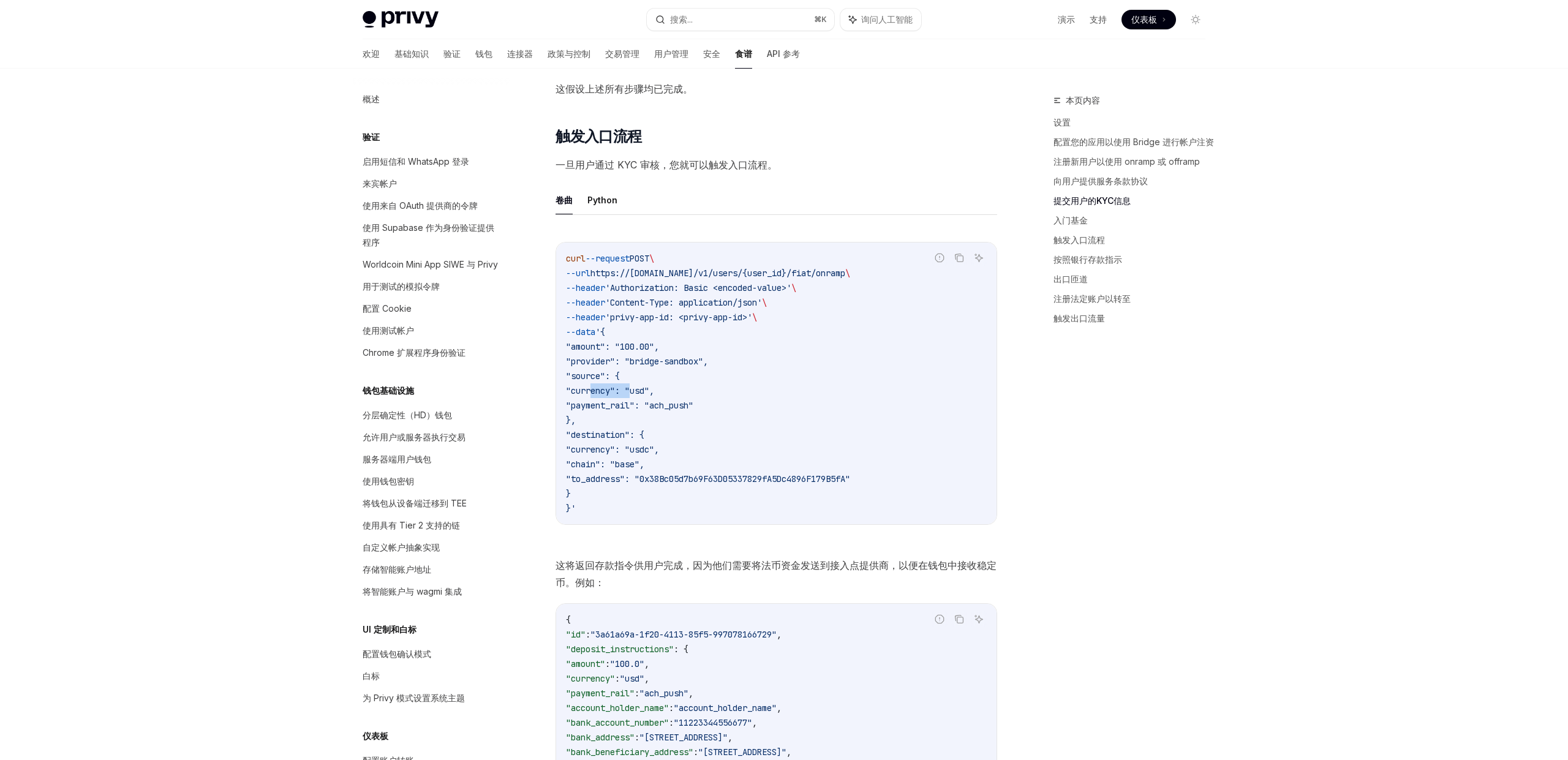
click at [611, 388] on span ""currency": "usd"," at bounding box center [610, 391] width 88 height 11
click at [618, 407] on span ""payment_rail": "ach_push"" at bounding box center [630, 405] width 127 height 11
click at [622, 406] on span ""payment_rail": "ach_push"" at bounding box center [630, 405] width 127 height 11
click at [630, 404] on span ""payment_rail": "ach_push"" at bounding box center [630, 405] width 127 height 11
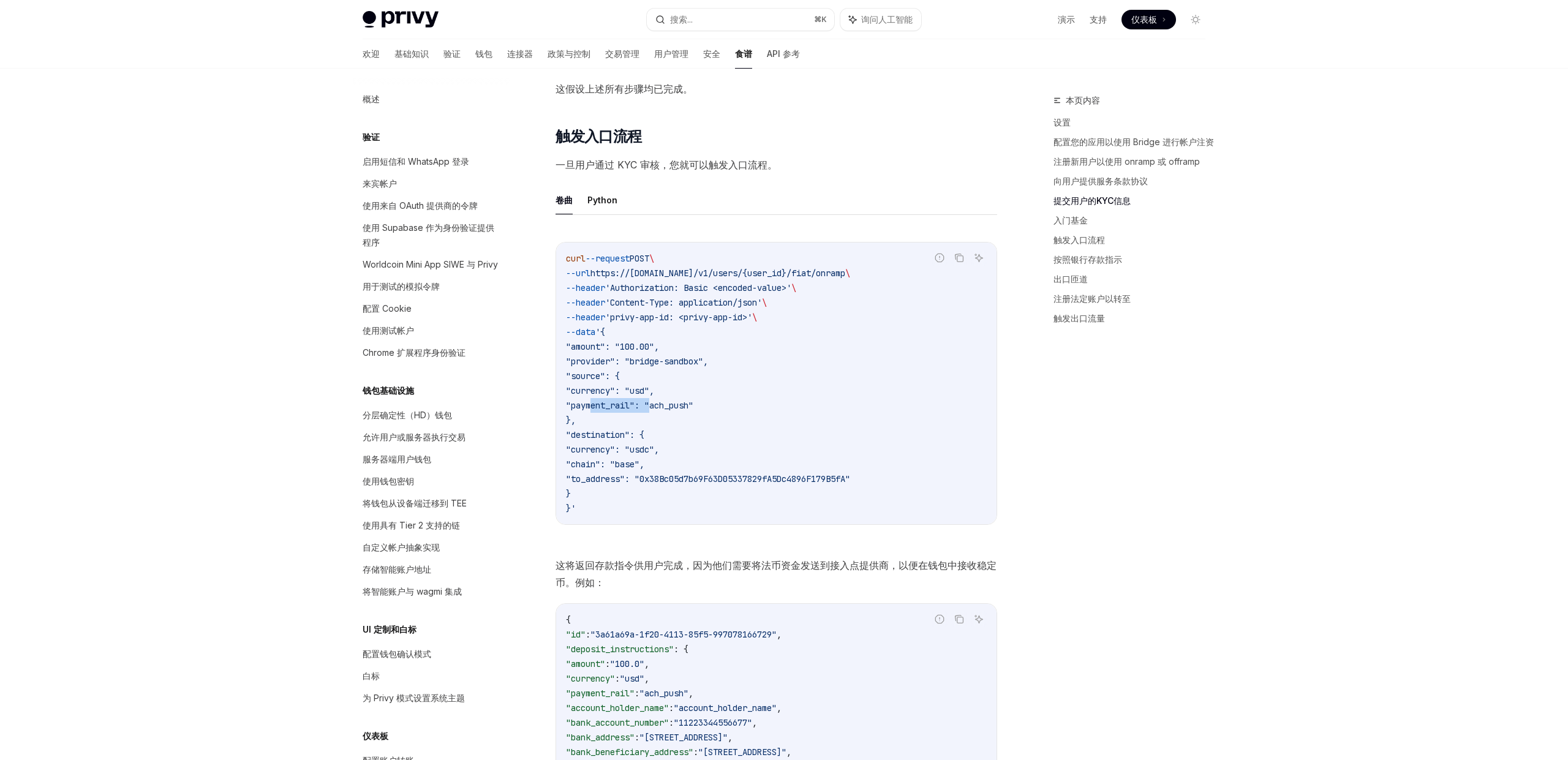
click at [630, 404] on span ""payment_rail": "ach_push"" at bounding box center [630, 405] width 127 height 11
click at [640, 404] on span ""payment_rail": "ach_push"" at bounding box center [630, 405] width 127 height 11
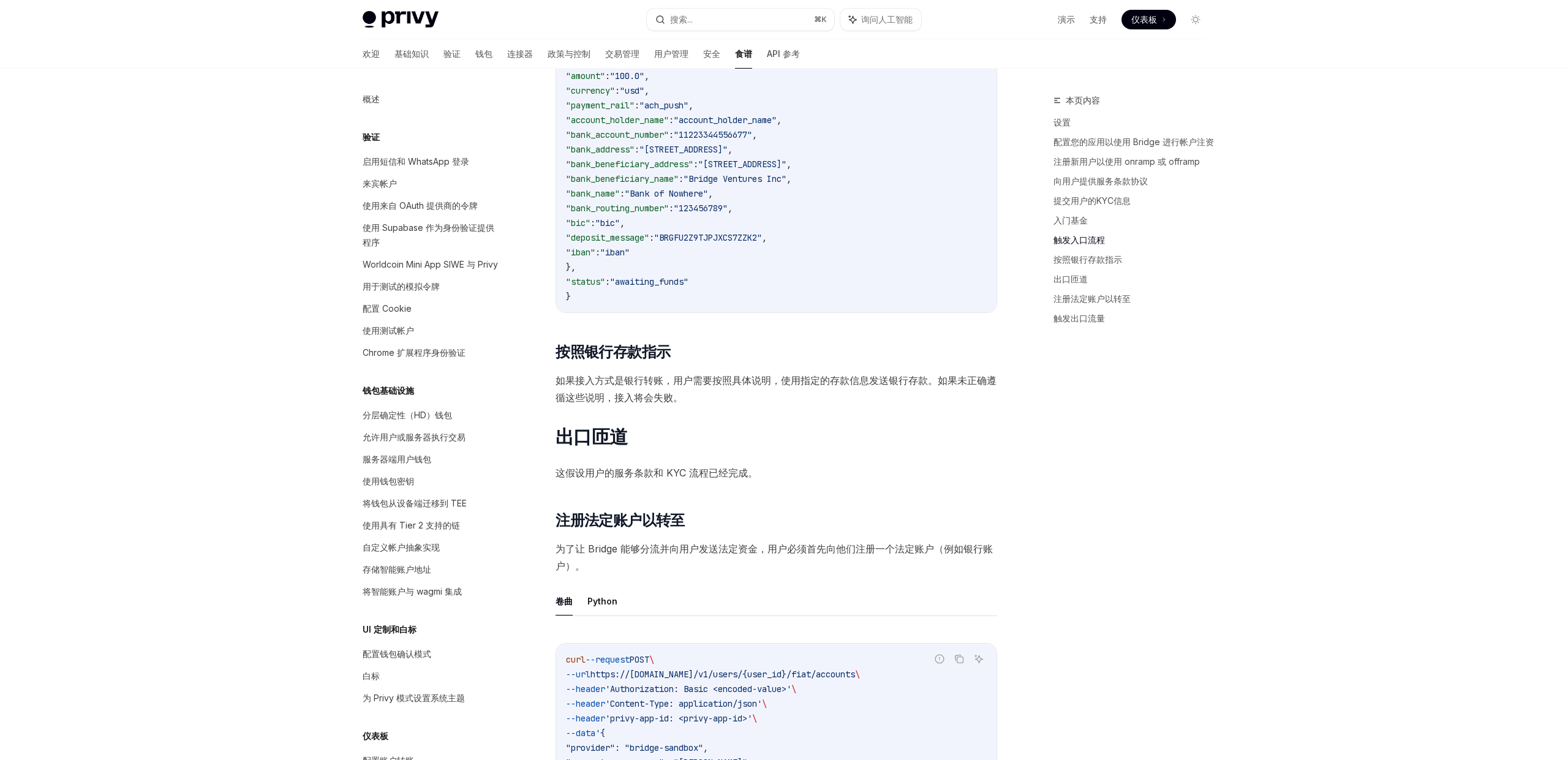
scroll to position [2842, 0]
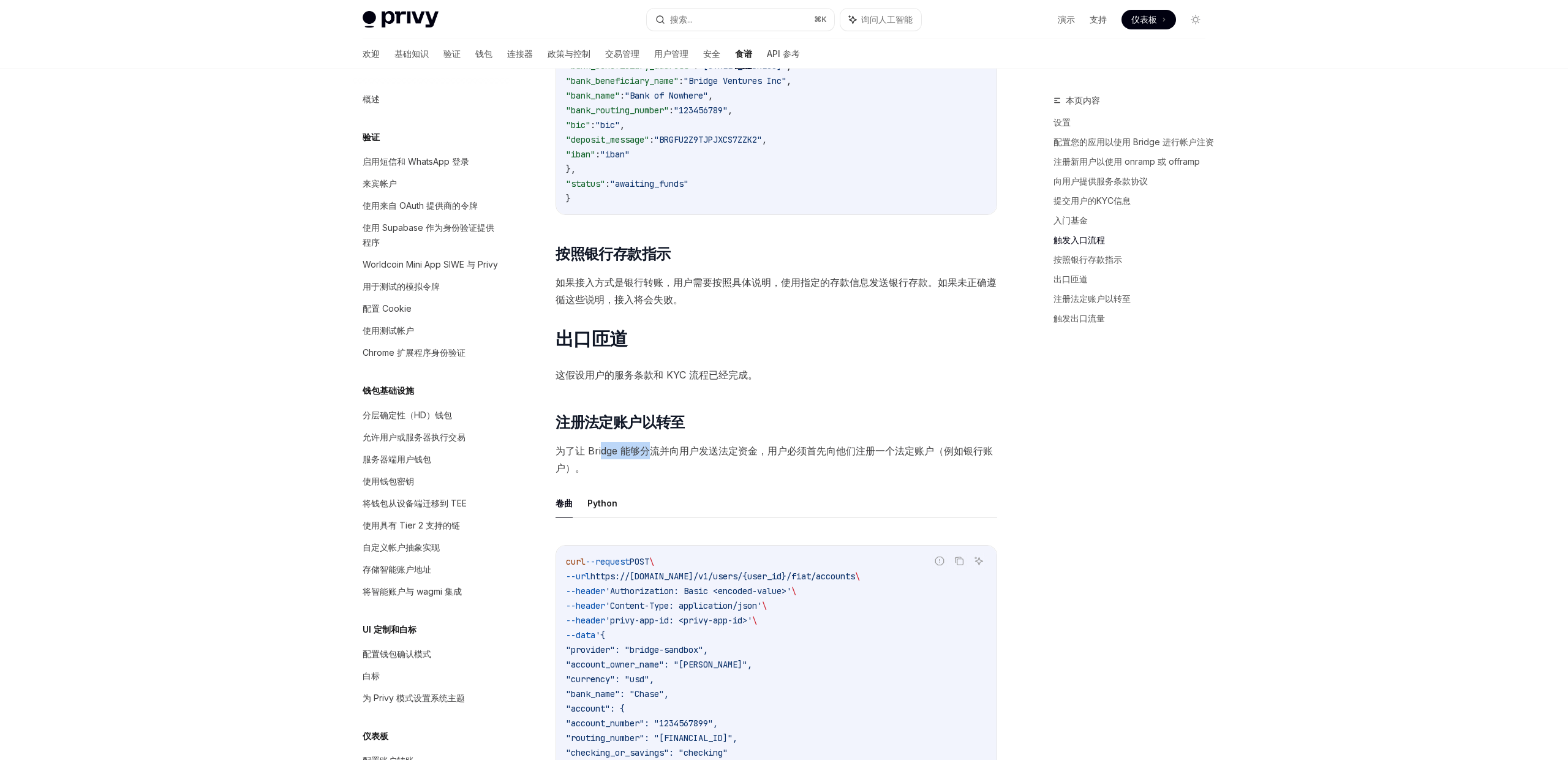
drag, startPoint x: 602, startPoint y: 446, endPoint x: 651, endPoint y: 447, distance: 49.0
click at [651, 447] on font "为了让 Bridge 能够分流并向用户发送法定资金，用户必须首先向他们注册一个法定账户（例如银行账户）。" at bounding box center [774, 459] width 437 height 29
drag, startPoint x: 651, startPoint y: 447, endPoint x: 640, endPoint y: 310, distance: 137.4
click at [651, 447] on font "为了让 Bridge 能够分流并向用户发送法定资金，用户必须首先向他们注册一个法定账户（例如银行账户）。" at bounding box center [774, 459] width 437 height 29
click at [635, 287] on font "如果接入方式是银行转账，用户需要按照具体说明，使用指定的存款信息发送银行存款。如果未正确遵循这些说明，接入将会失败。" at bounding box center [776, 291] width 441 height 29
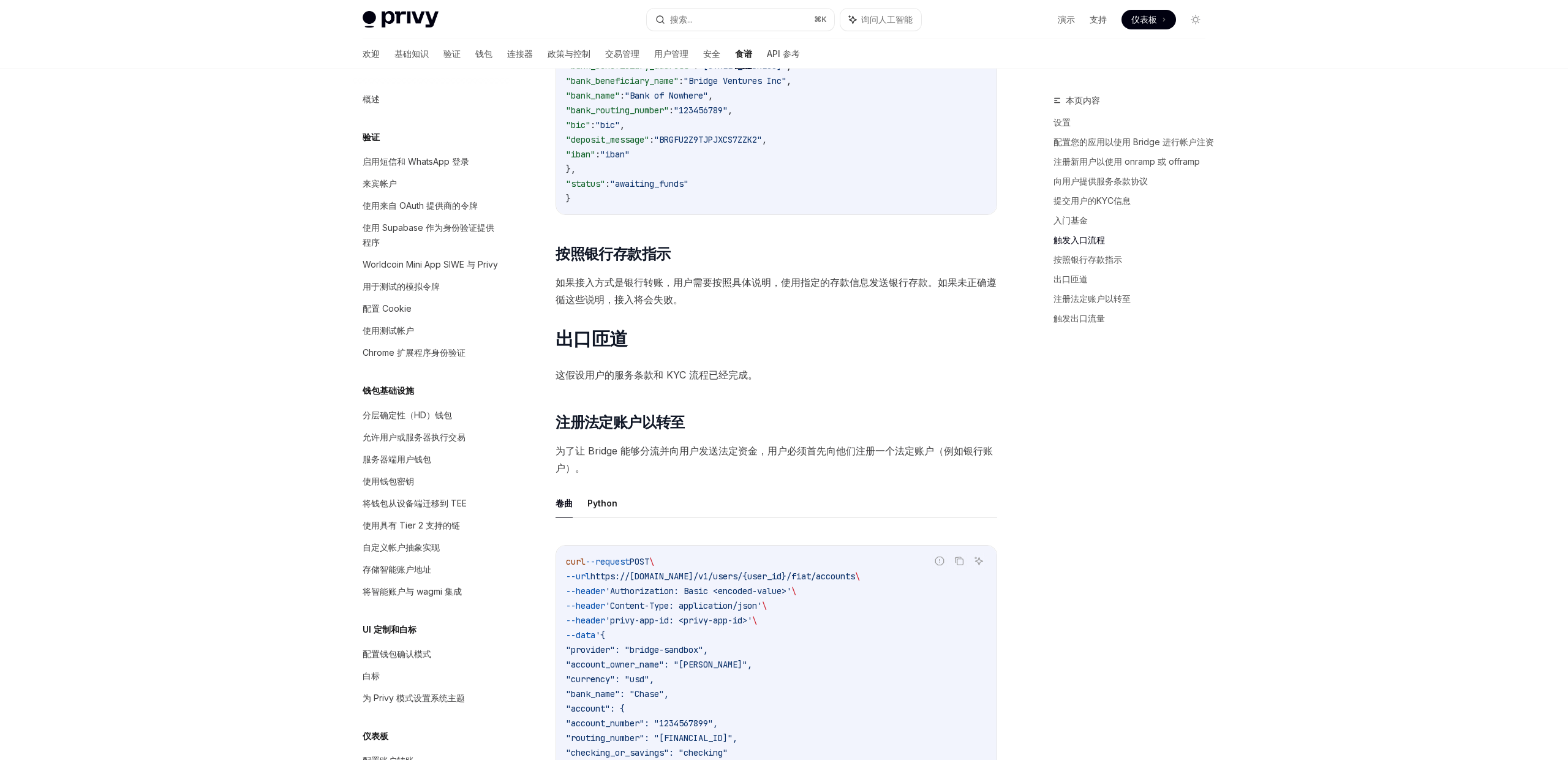
drag, startPoint x: 635, startPoint y: 287, endPoint x: 617, endPoint y: 289, distance: 18.1
click at [635, 287] on font "如果接入方式是银行转账，用户需要按照具体说明，使用指定的存款信息发送银行存款。如果未正确遵循这些说明，接入将会失败。" at bounding box center [776, 291] width 441 height 29
drag, startPoint x: 618, startPoint y: 288, endPoint x: 627, endPoint y: 306, distance: 20.1
click at [627, 306] on span "如果接入方式是银行转账，用户需要按照具体说明，使用指定的存款信息发送银行存款。如果未正确遵循这些说明，接入将会失败。" at bounding box center [776, 291] width 442 height 34
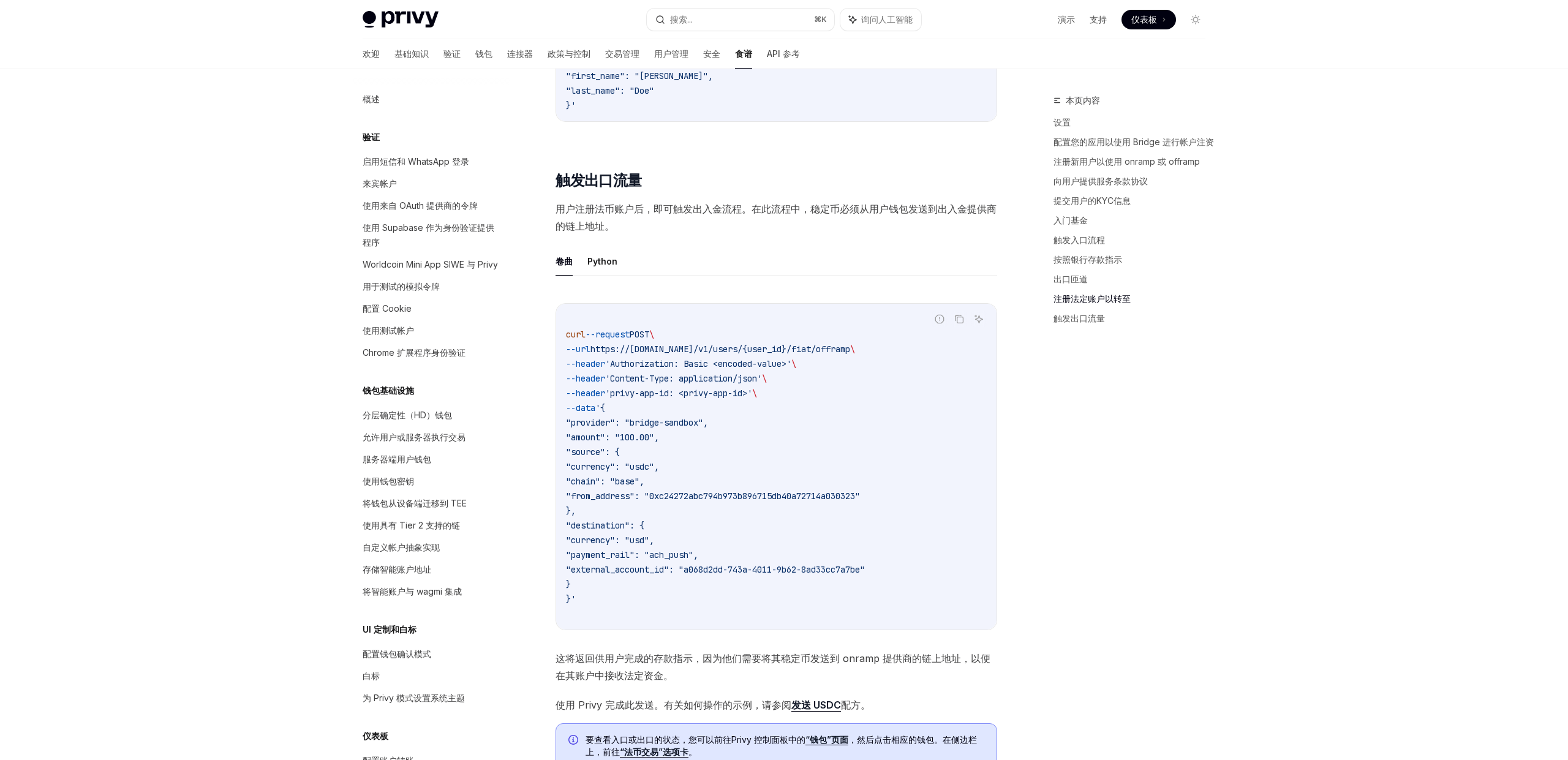
scroll to position [3815, 0]
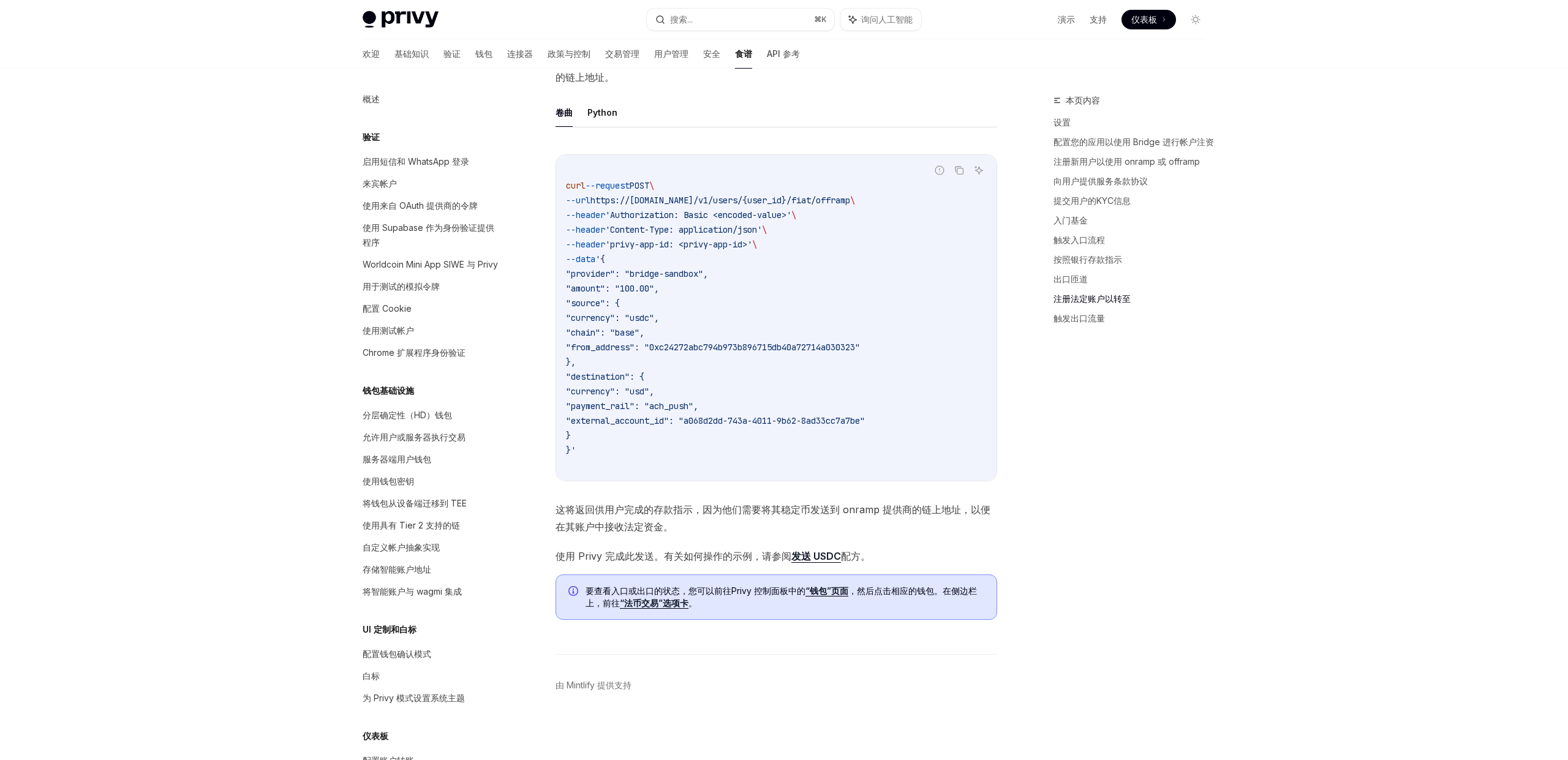
click at [871, 107] on ul "卷曲 Python" at bounding box center [776, 112] width 442 height 29
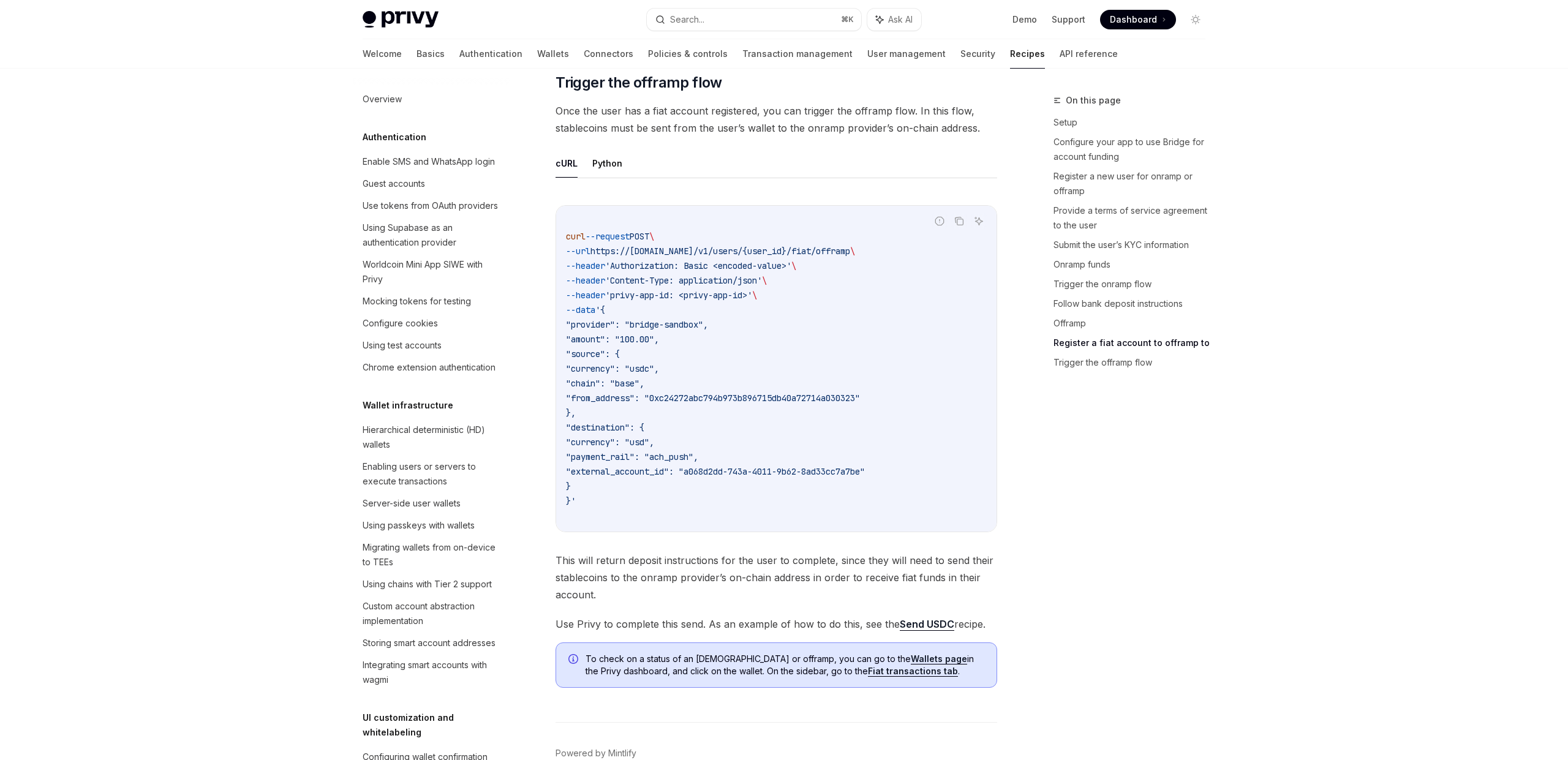
scroll to position [3974, 0]
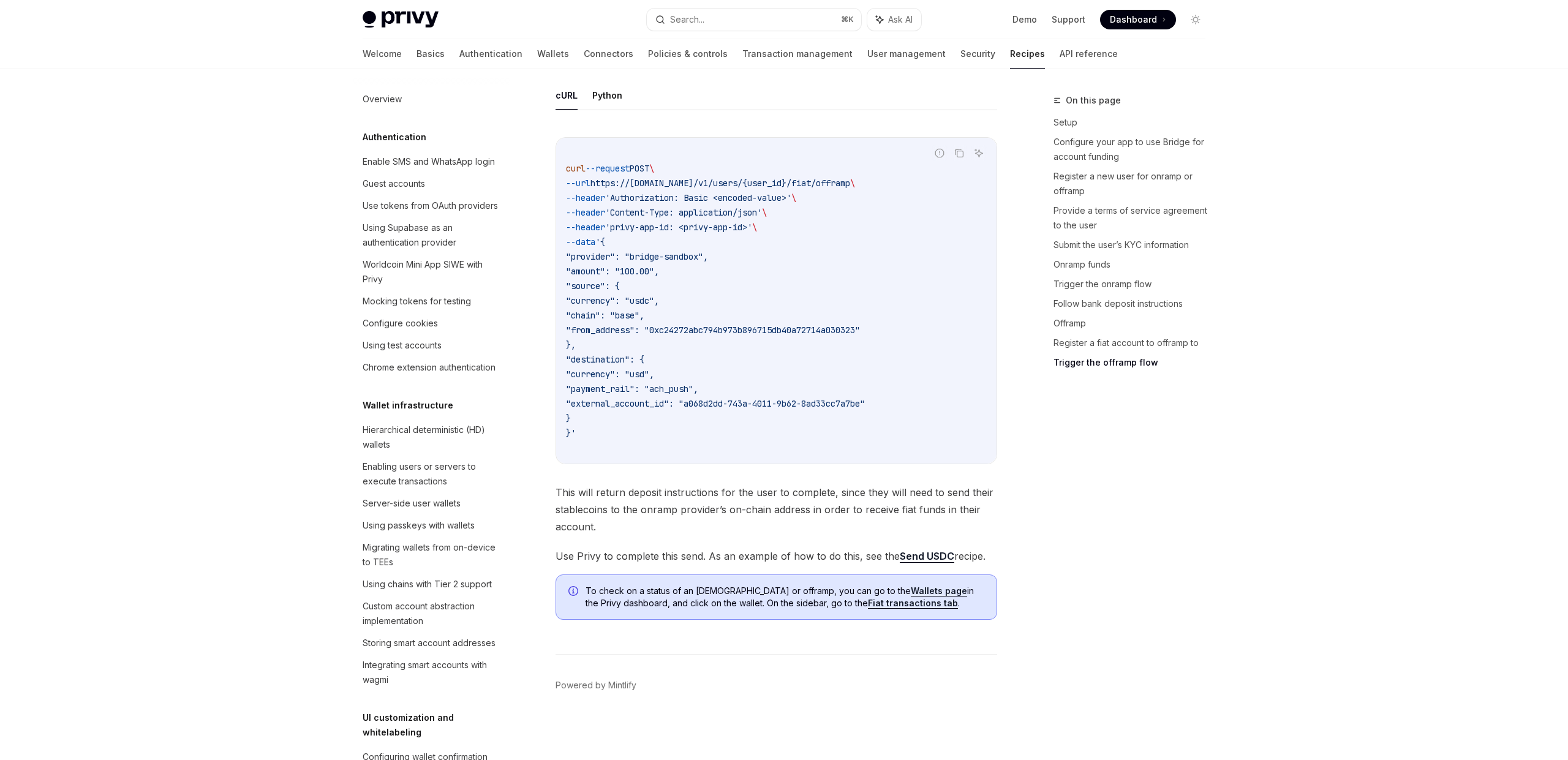
click at [788, 199] on span "'Authorization: Basic <encoded-value>'" at bounding box center [698, 197] width 186 height 11
